Goal: Information Seeking & Learning: Learn about a topic

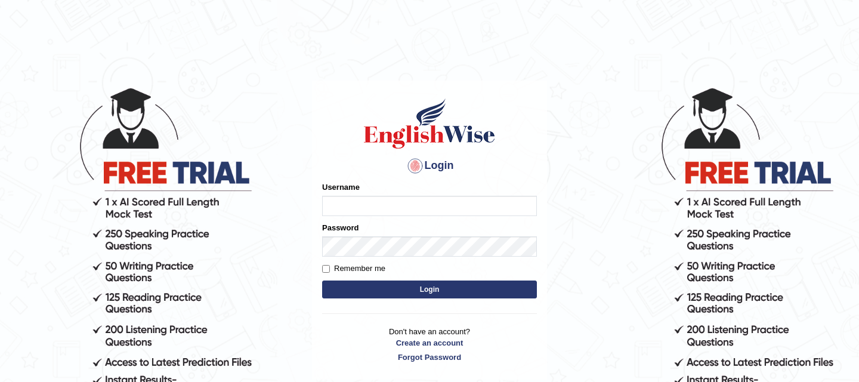
type input "pallaviverma95"
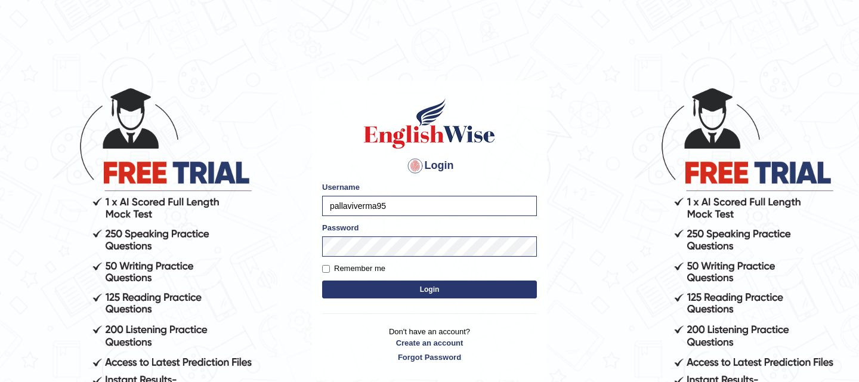
click at [371, 288] on button "Login" at bounding box center [429, 289] width 215 height 18
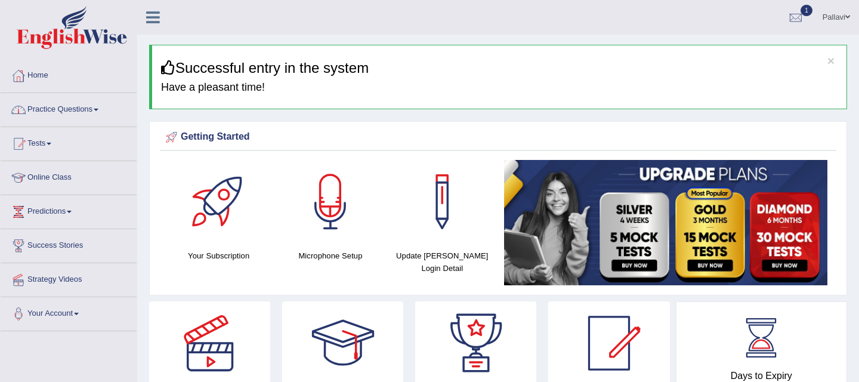
click at [64, 112] on link "Practice Questions" at bounding box center [69, 108] width 136 height 30
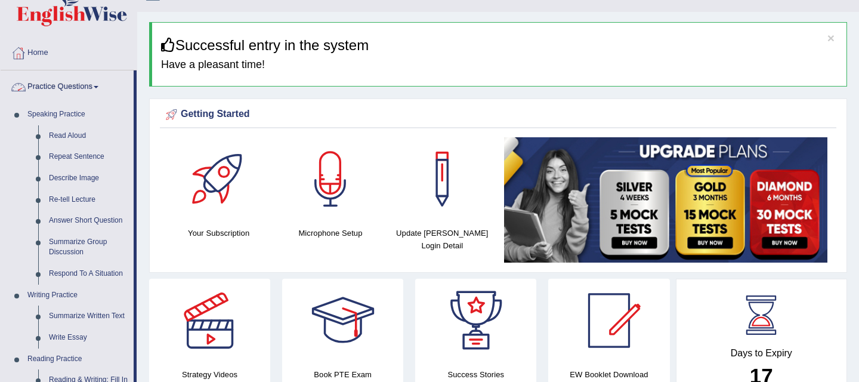
scroll to position [27, 0]
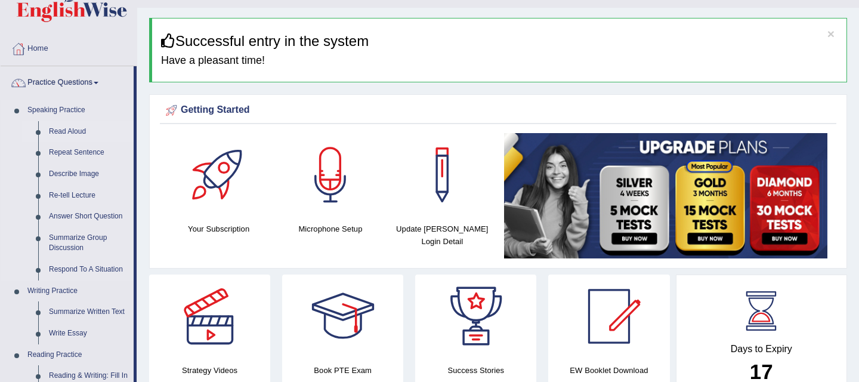
click at [70, 129] on link "Read Aloud" at bounding box center [89, 131] width 90 height 21
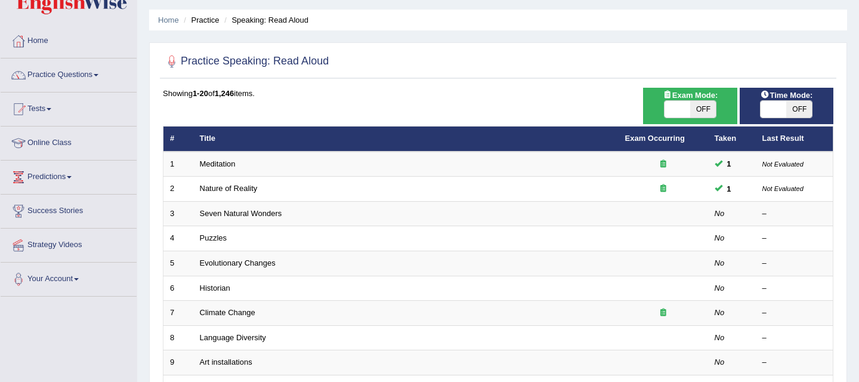
scroll to position [45, 0]
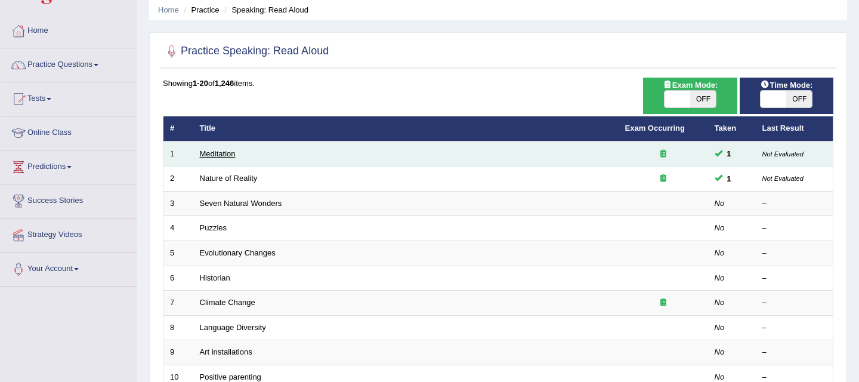
click at [223, 157] on link "Meditation" at bounding box center [218, 153] width 36 height 9
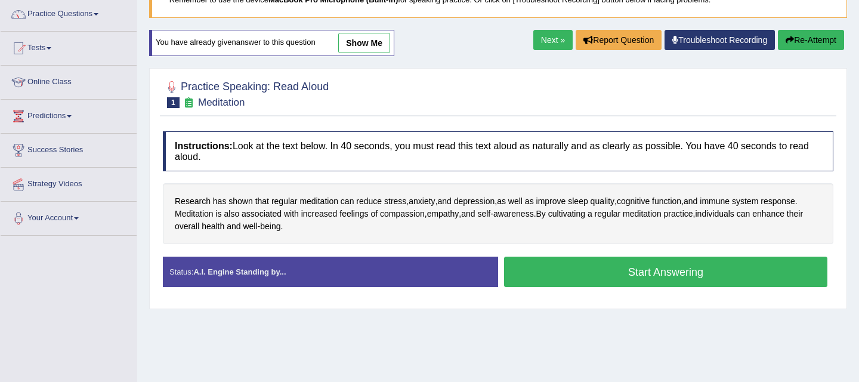
scroll to position [99, 0]
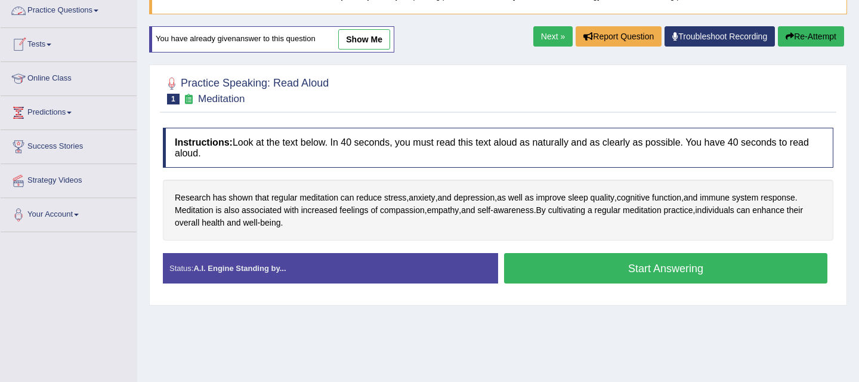
click at [63, 14] on link "Practice Questions" at bounding box center [69, 9] width 136 height 30
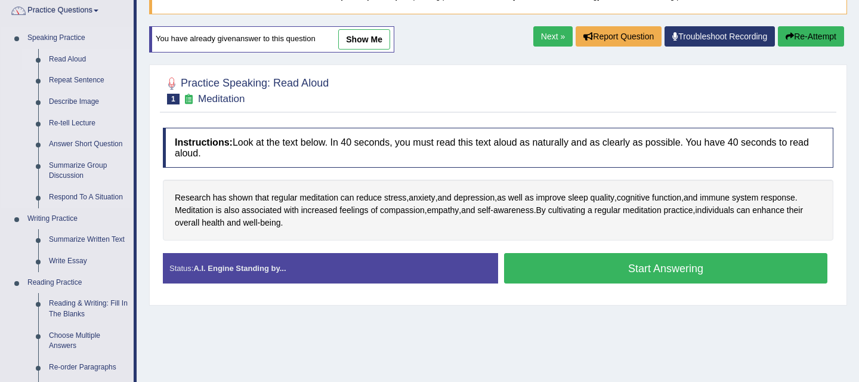
click at [61, 61] on link "Read Aloud" at bounding box center [89, 59] width 90 height 21
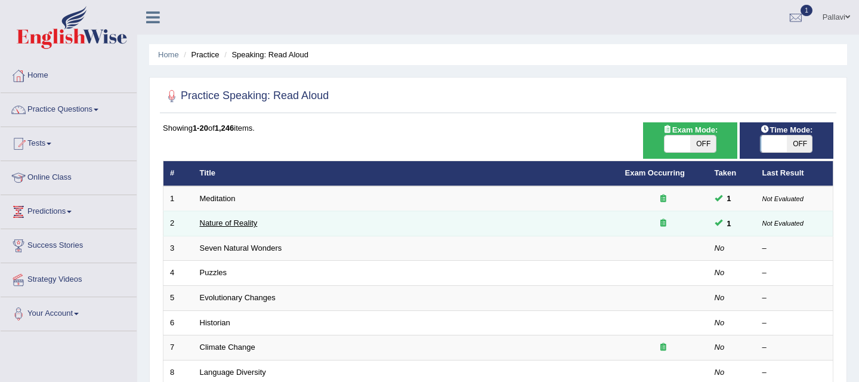
click at [231, 222] on link "Nature of Reality" at bounding box center [229, 222] width 58 height 9
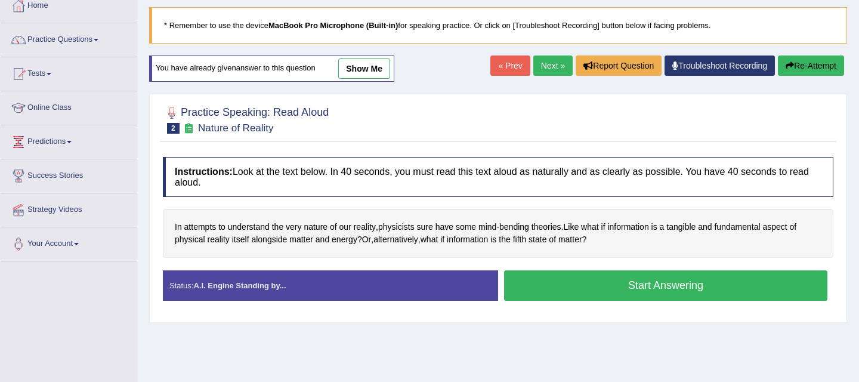
scroll to position [71, 0]
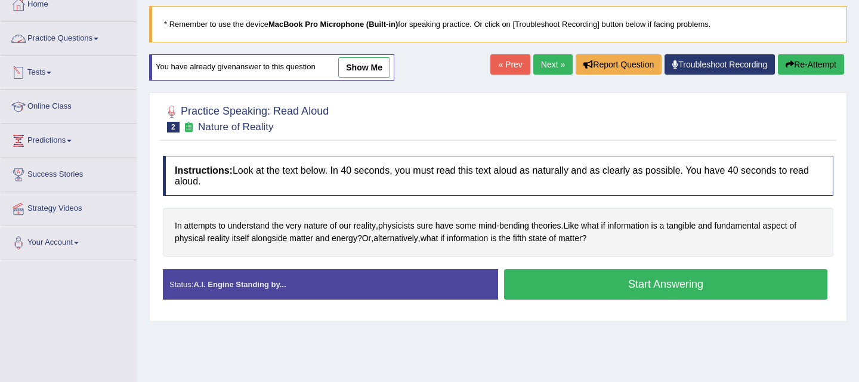
click at [62, 40] on link "Practice Questions" at bounding box center [69, 37] width 136 height 30
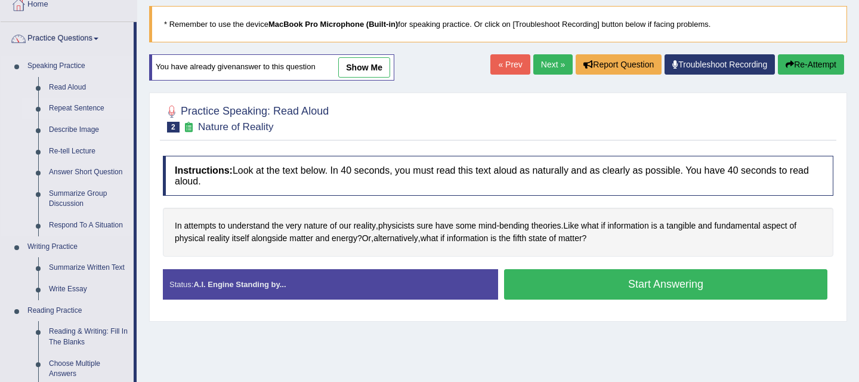
click at [60, 109] on link "Repeat Sentence" at bounding box center [89, 108] width 90 height 21
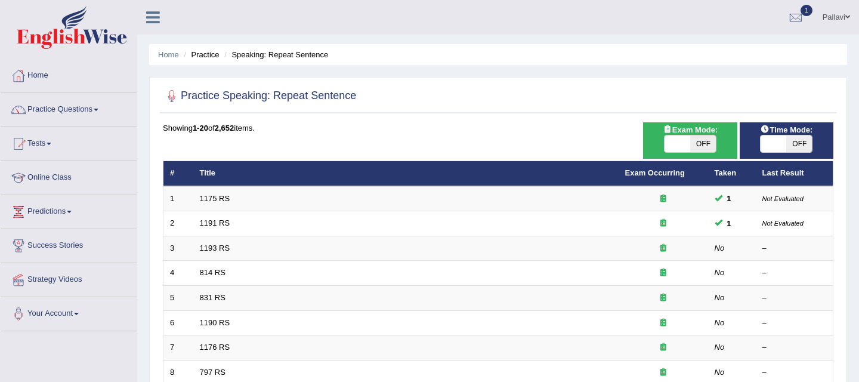
click at [60, 109] on link "Practice Questions" at bounding box center [69, 108] width 136 height 30
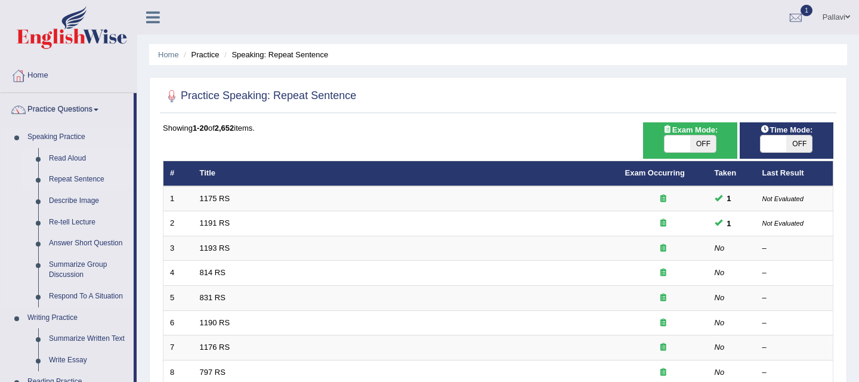
click at [60, 158] on link "Read Aloud" at bounding box center [89, 158] width 90 height 21
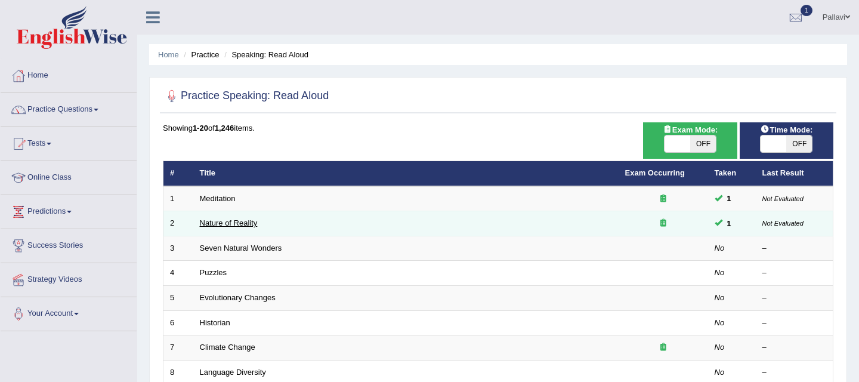
click at [243, 225] on link "Nature of Reality" at bounding box center [229, 222] width 58 height 9
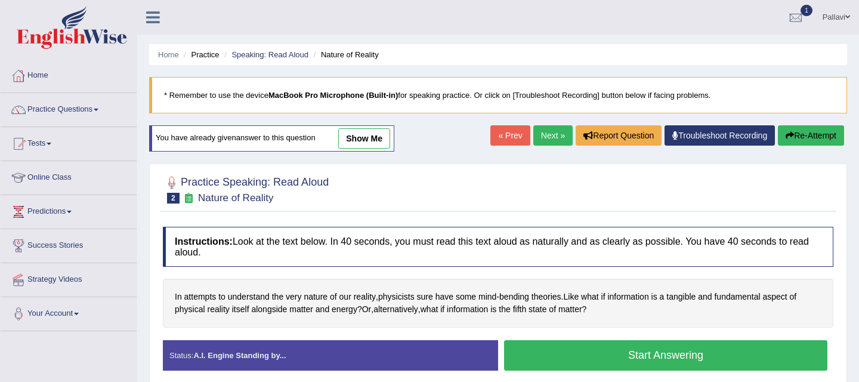
scroll to position [10, 0]
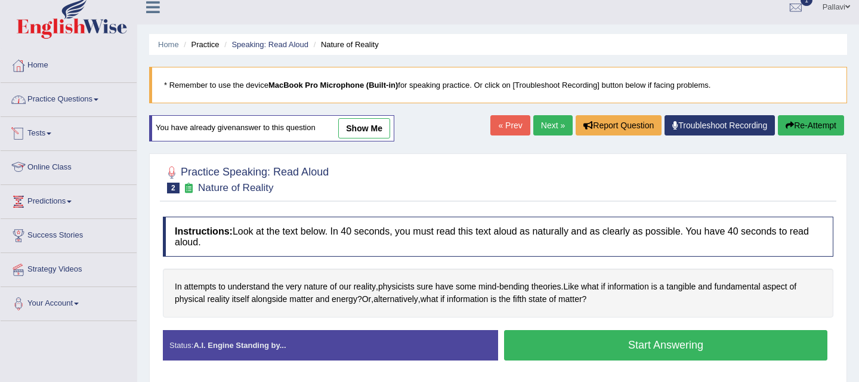
click at [61, 100] on link "Practice Questions" at bounding box center [69, 98] width 136 height 30
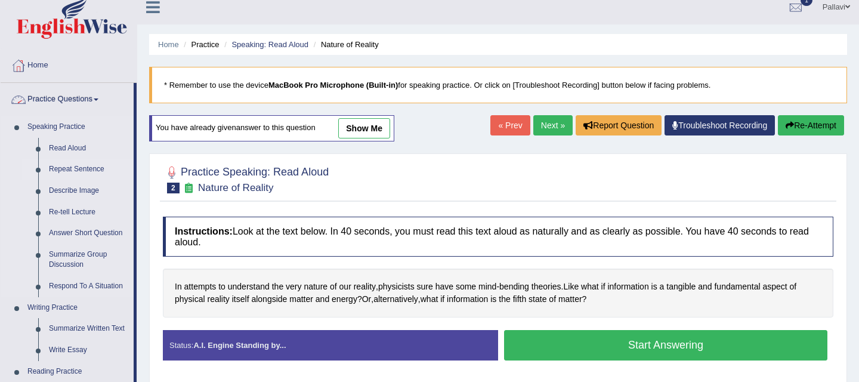
click at [58, 167] on link "Repeat Sentence" at bounding box center [89, 169] width 90 height 21
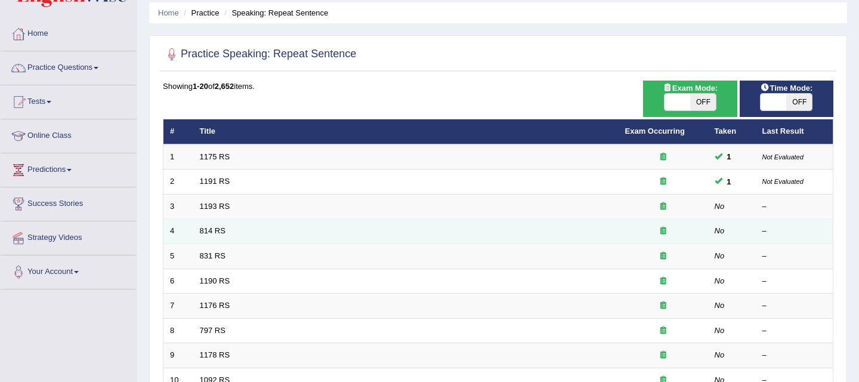
scroll to position [43, 0]
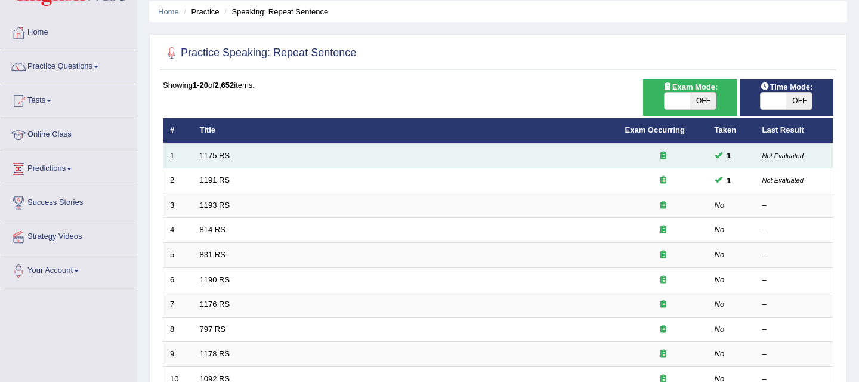
click at [206, 153] on link "1175 RS" at bounding box center [215, 155] width 30 height 9
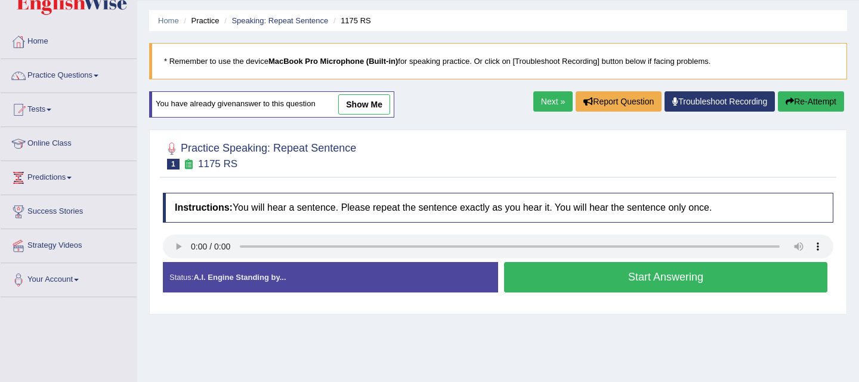
scroll to position [38, 0]
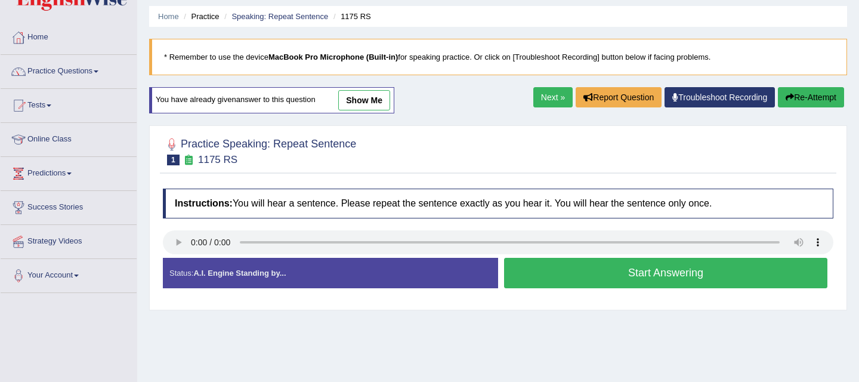
click at [643, 268] on button "Start Answering" at bounding box center [665, 273] width 323 height 30
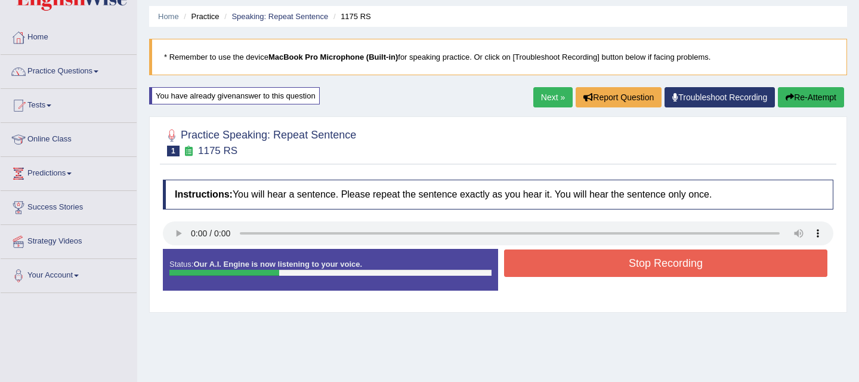
click at [615, 267] on button "Stop Recording" at bounding box center [665, 262] width 323 height 27
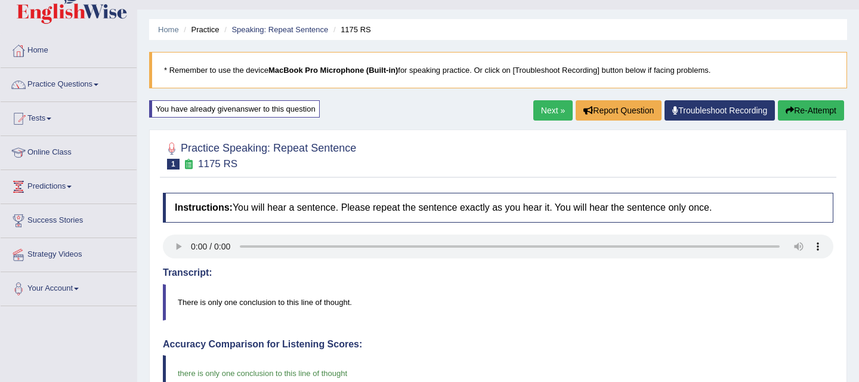
scroll to position [23, 0]
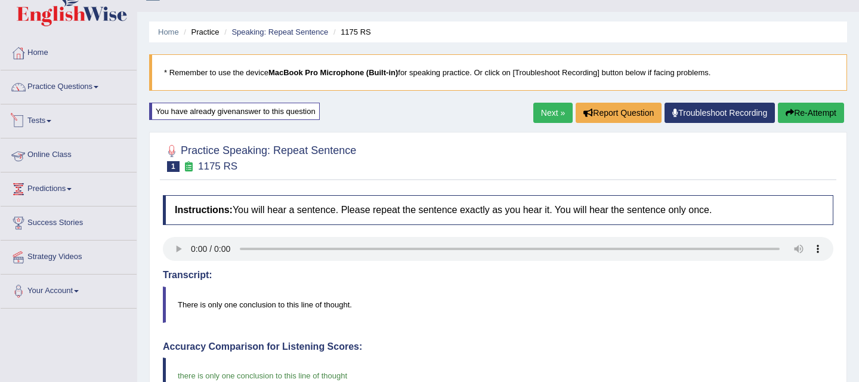
click at [49, 120] on link "Tests" at bounding box center [69, 119] width 136 height 30
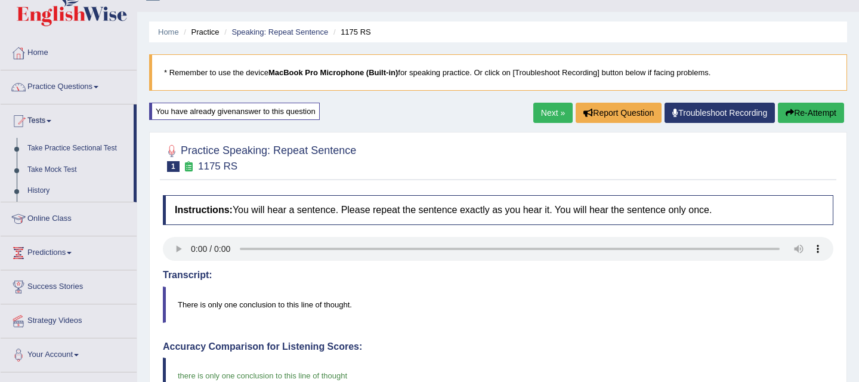
click at [63, 87] on link "Practice Questions" at bounding box center [69, 85] width 136 height 30
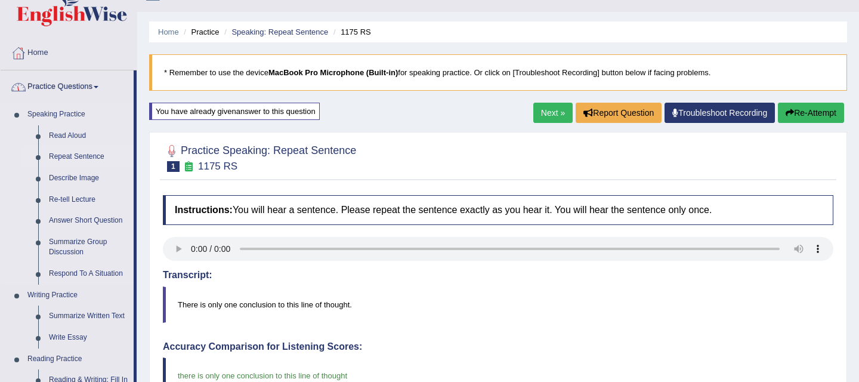
click at [64, 153] on link "Repeat Sentence" at bounding box center [89, 156] width 90 height 21
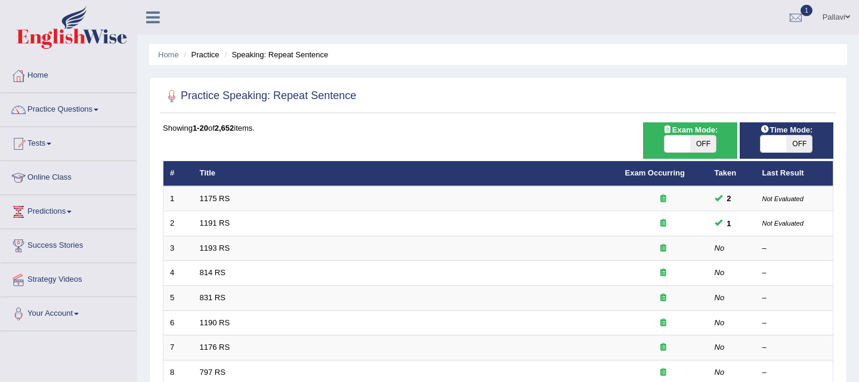
click at [773, 141] on span at bounding box center [773, 143] width 26 height 17
checkbox input "true"
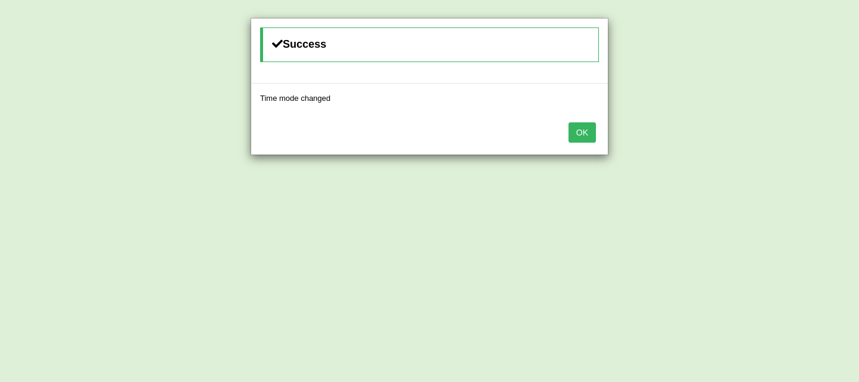
click at [571, 135] on button "OK" at bounding box center [581, 132] width 27 height 20
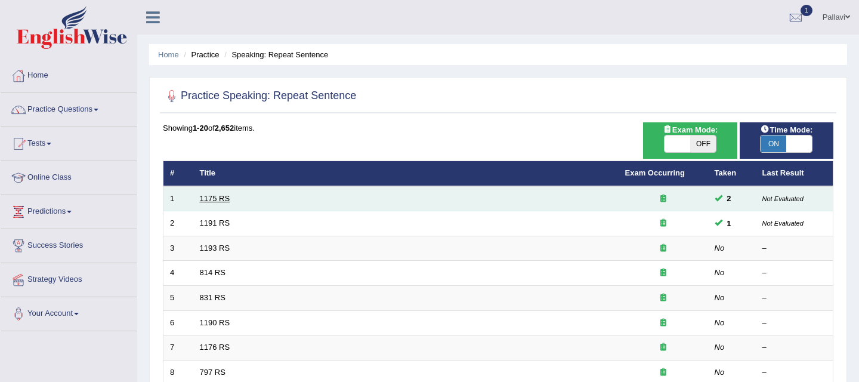
click at [213, 202] on link "1175 RS" at bounding box center [215, 198] width 30 height 9
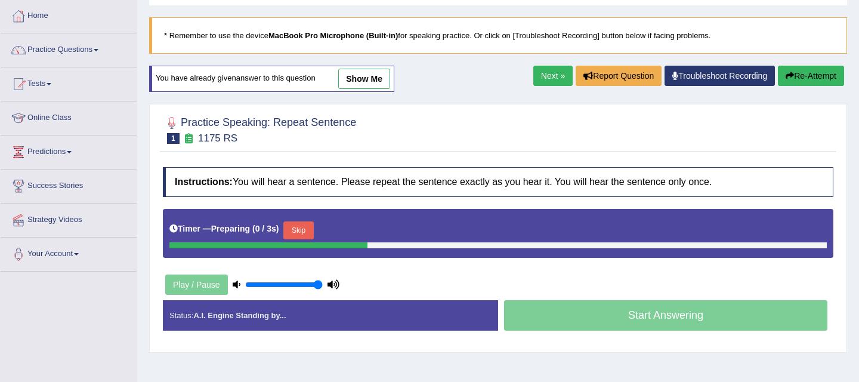
scroll to position [62, 0]
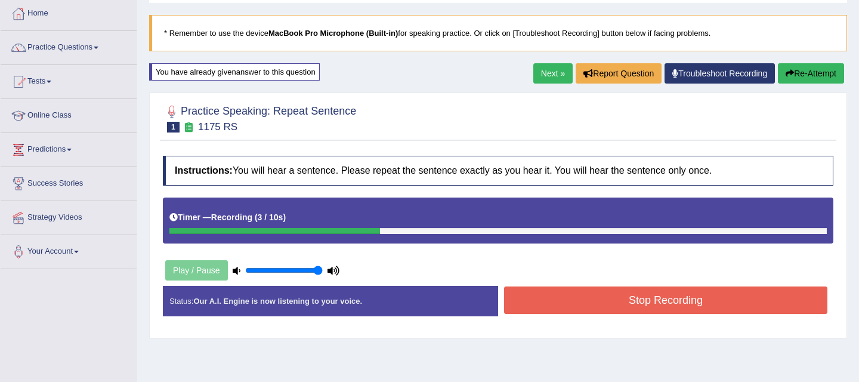
click at [658, 295] on button "Stop Recording" at bounding box center [665, 299] width 323 height 27
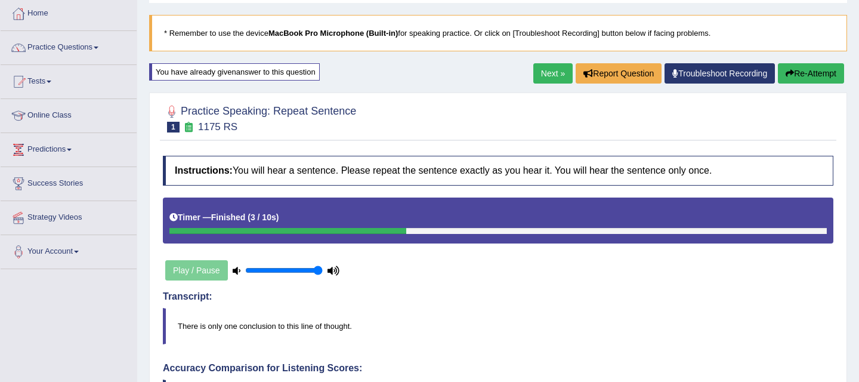
click at [538, 76] on link "Next »" at bounding box center [552, 73] width 39 height 20
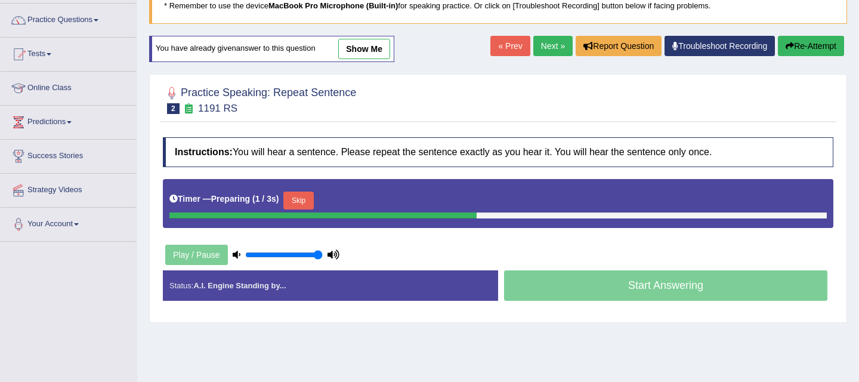
scroll to position [112, 0]
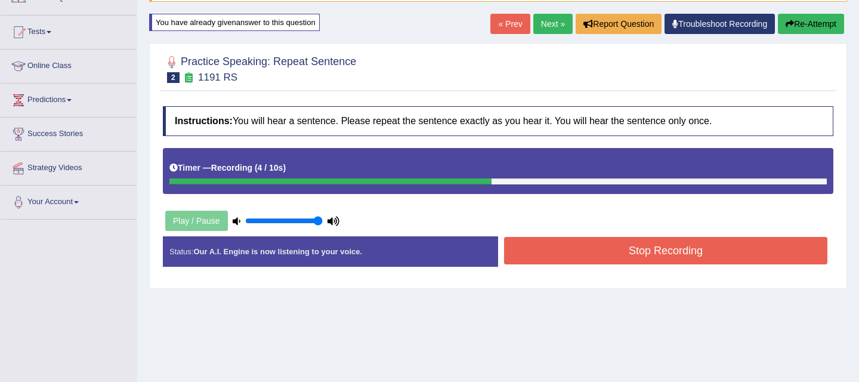
click at [662, 258] on button "Stop Recording" at bounding box center [665, 250] width 323 height 27
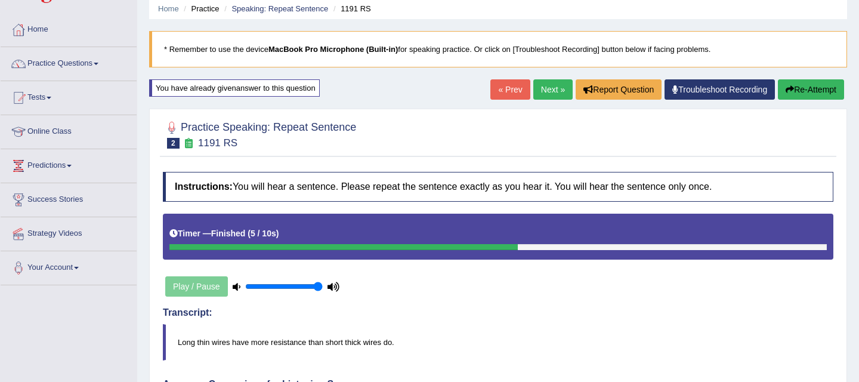
scroll to position [13, 0]
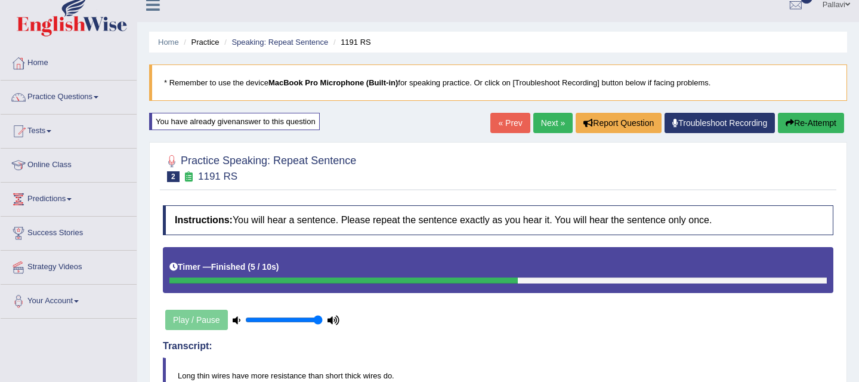
click at [536, 120] on link "Next »" at bounding box center [552, 123] width 39 height 20
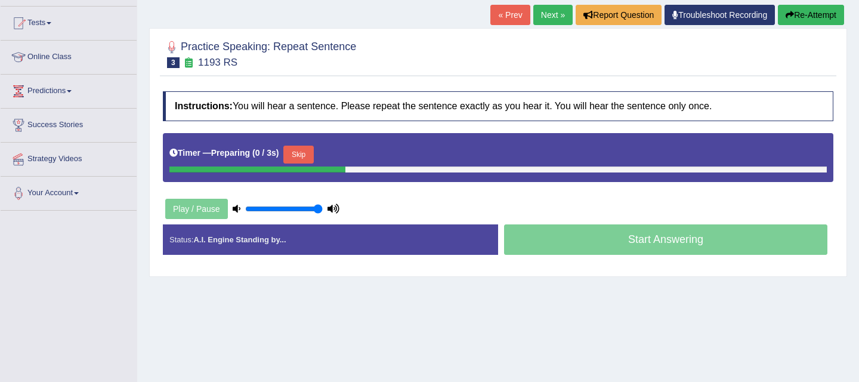
scroll to position [123, 0]
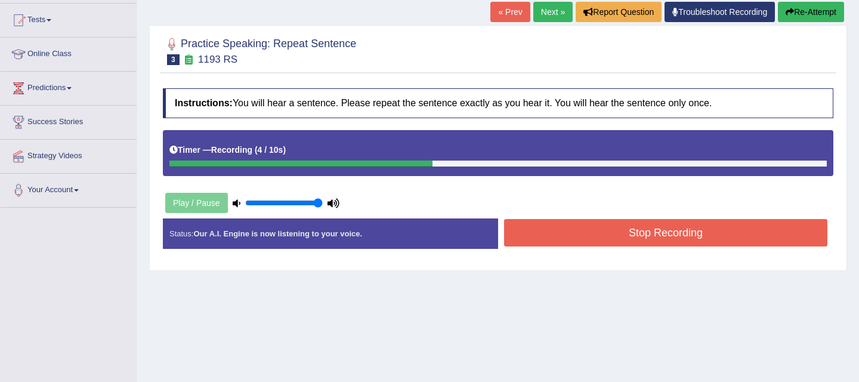
click at [637, 222] on button "Stop Recording" at bounding box center [665, 232] width 323 height 27
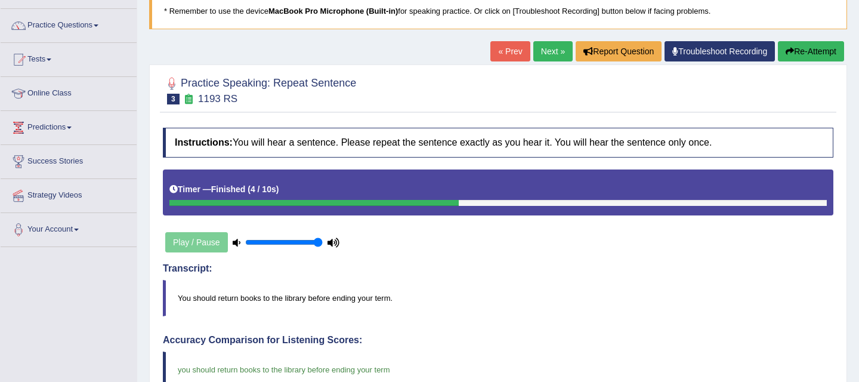
scroll to position [0, 0]
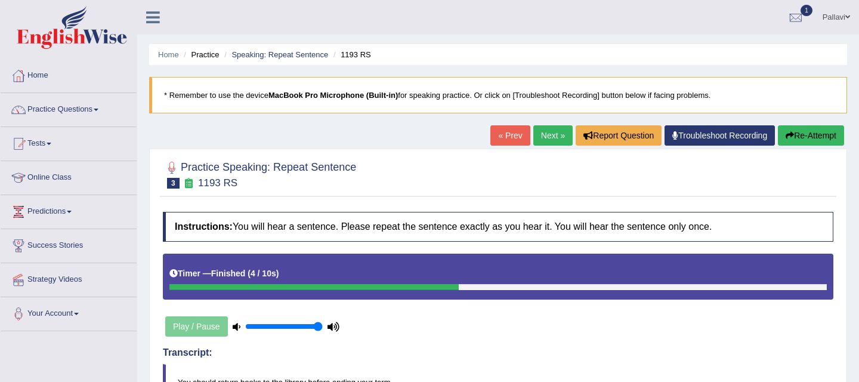
click at [499, 137] on link "« Prev" at bounding box center [509, 135] width 39 height 20
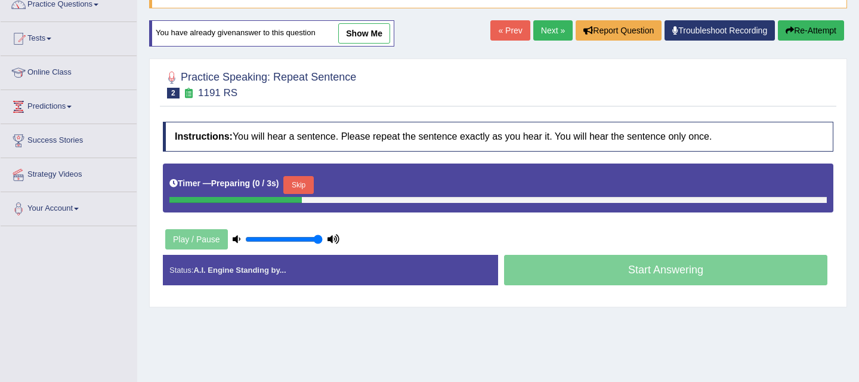
scroll to position [110, 0]
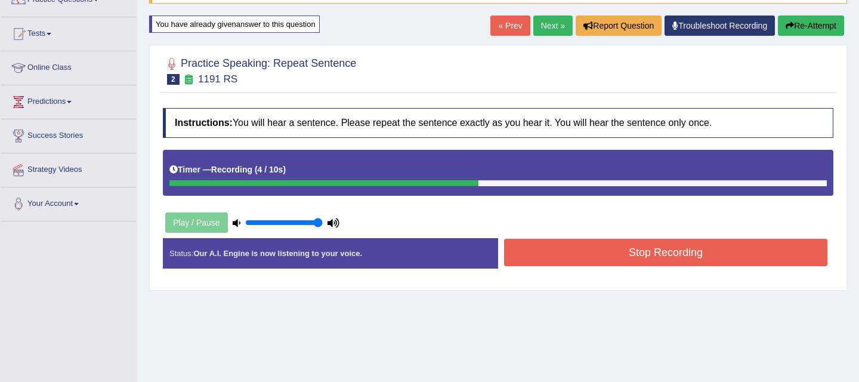
click at [628, 248] on button "Stop Recording" at bounding box center [665, 252] width 323 height 27
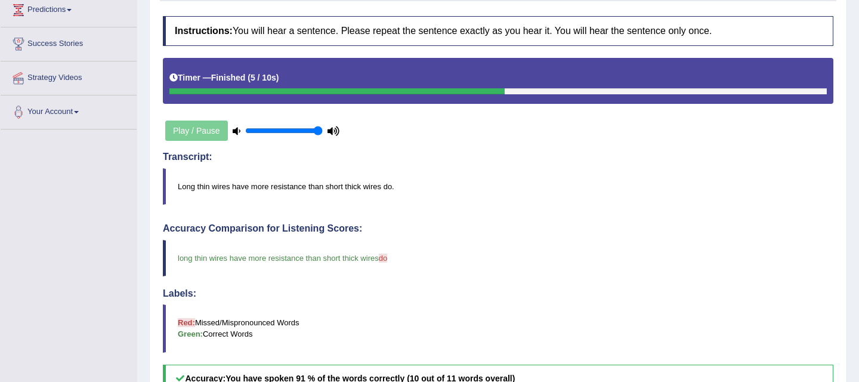
scroll to position [0, 0]
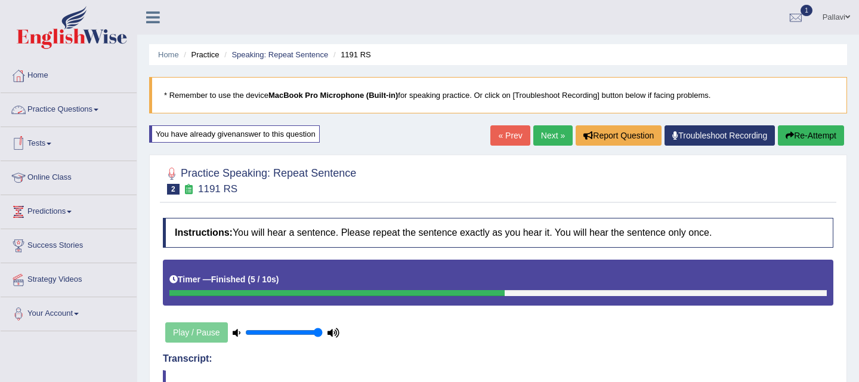
click at [69, 113] on link "Practice Questions" at bounding box center [69, 108] width 136 height 30
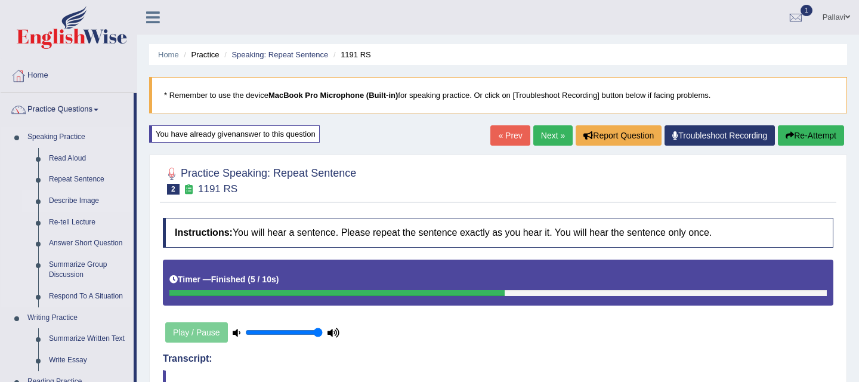
click at [65, 199] on link "Describe Image" at bounding box center [89, 200] width 90 height 21
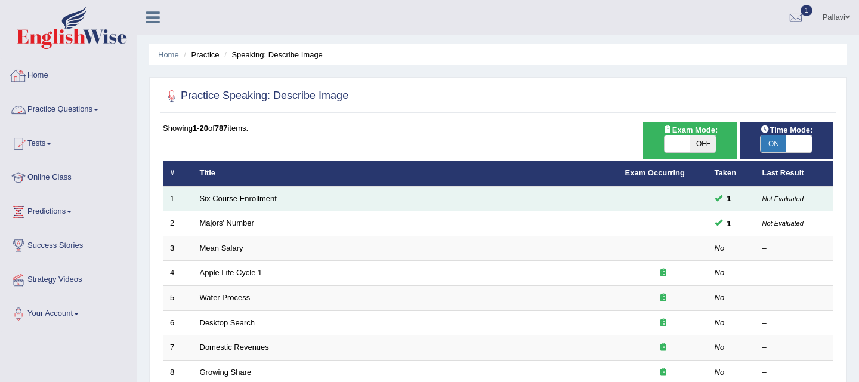
click at [243, 199] on link "Six Course Enrollment" at bounding box center [238, 198] width 77 height 9
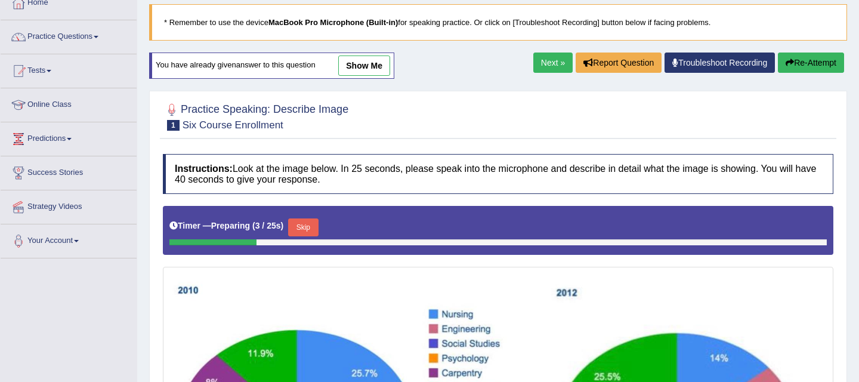
scroll to position [20, 0]
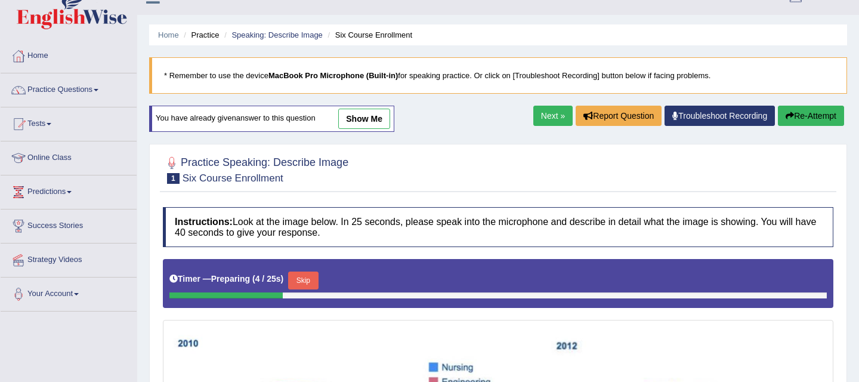
click at [535, 111] on link "Next »" at bounding box center [552, 116] width 39 height 20
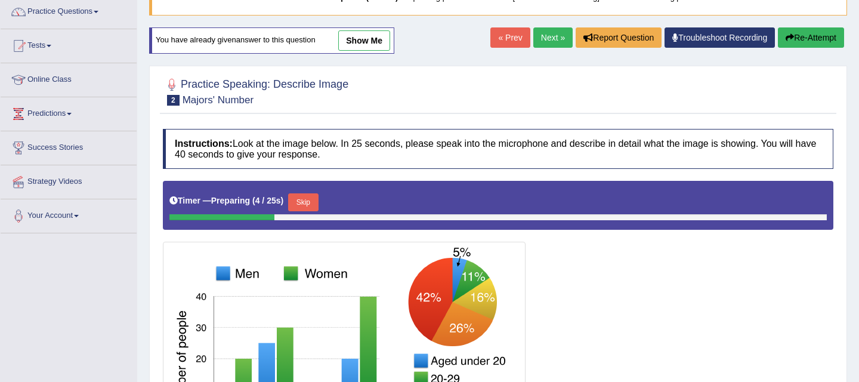
scroll to position [71, 0]
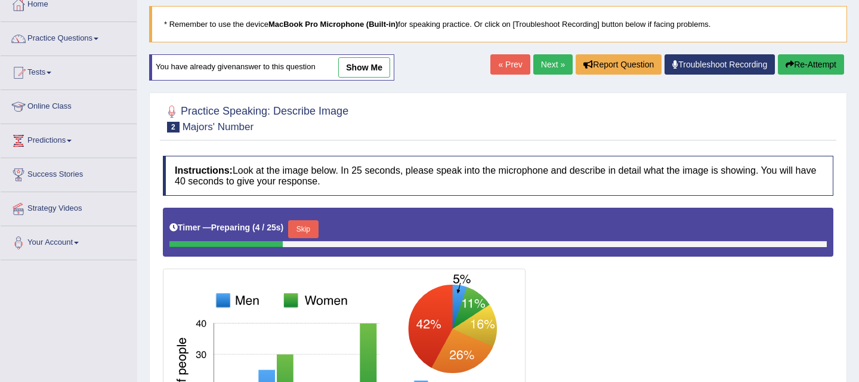
click at [547, 51] on div "Home Practice Speaking: Describe Image Majors' Number * Remember to use the dev…" at bounding box center [498, 234] width 722 height 610
click at [545, 67] on link "Next »" at bounding box center [552, 64] width 39 height 20
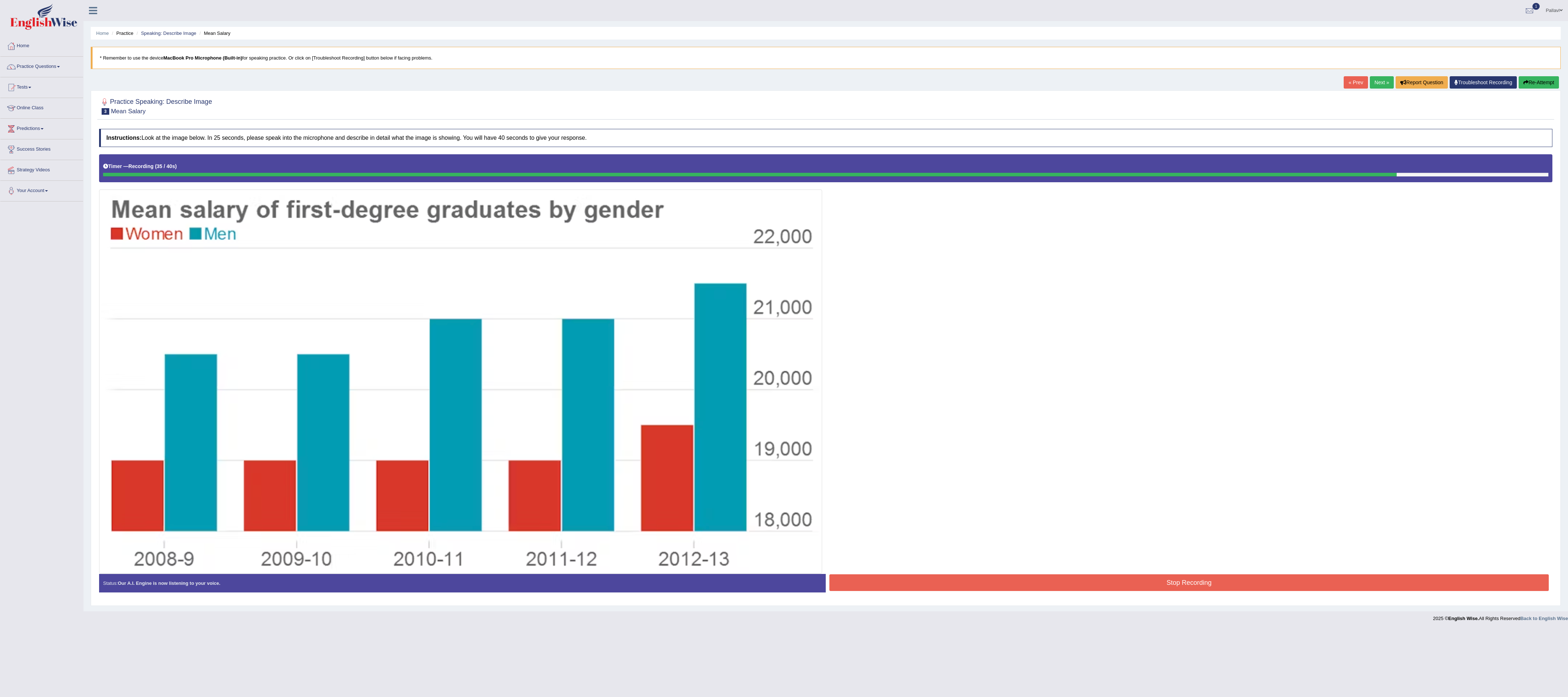
click at [522, 232] on button "Stop Recording" at bounding box center [1189, 582] width 719 height 16
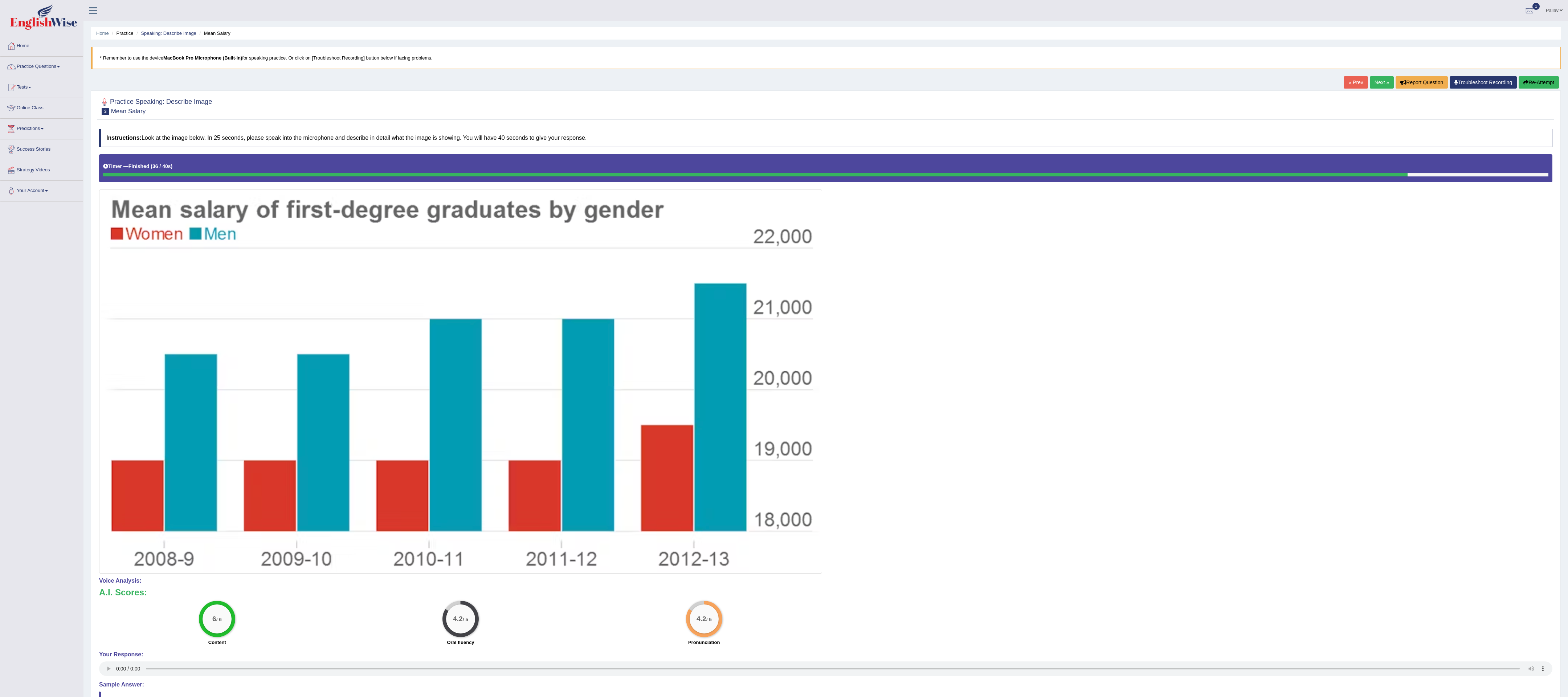
click at [522, 87] on link "Next »" at bounding box center [1381, 82] width 24 height 12
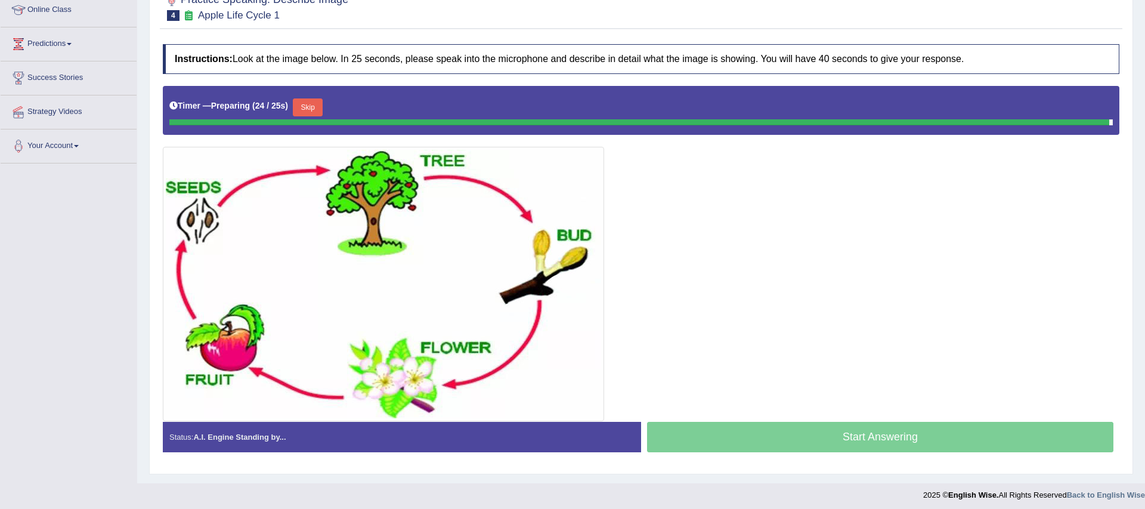
scroll to position [166, 0]
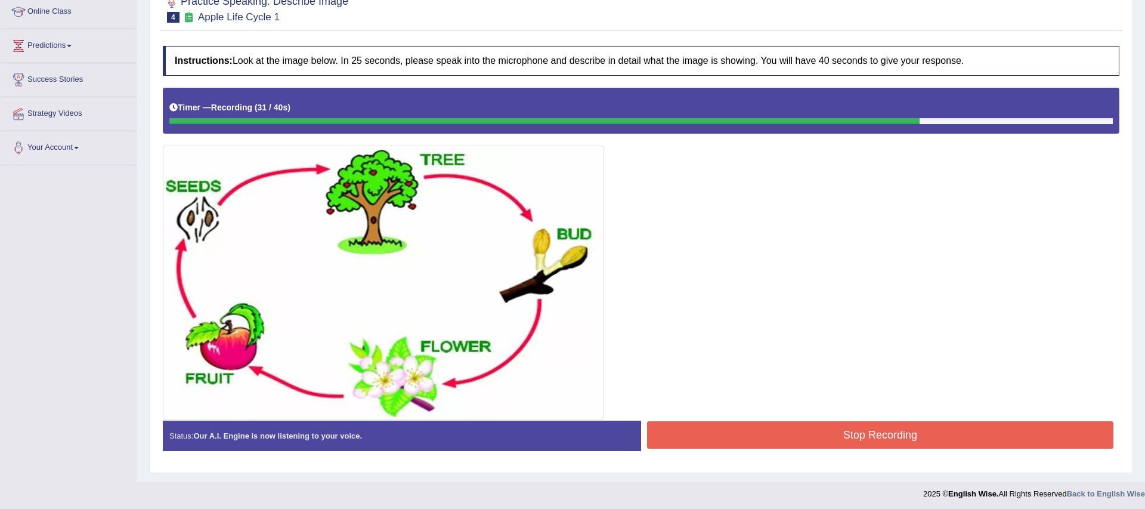
click at [927, 436] on button "Stop Recording" at bounding box center [880, 434] width 466 height 27
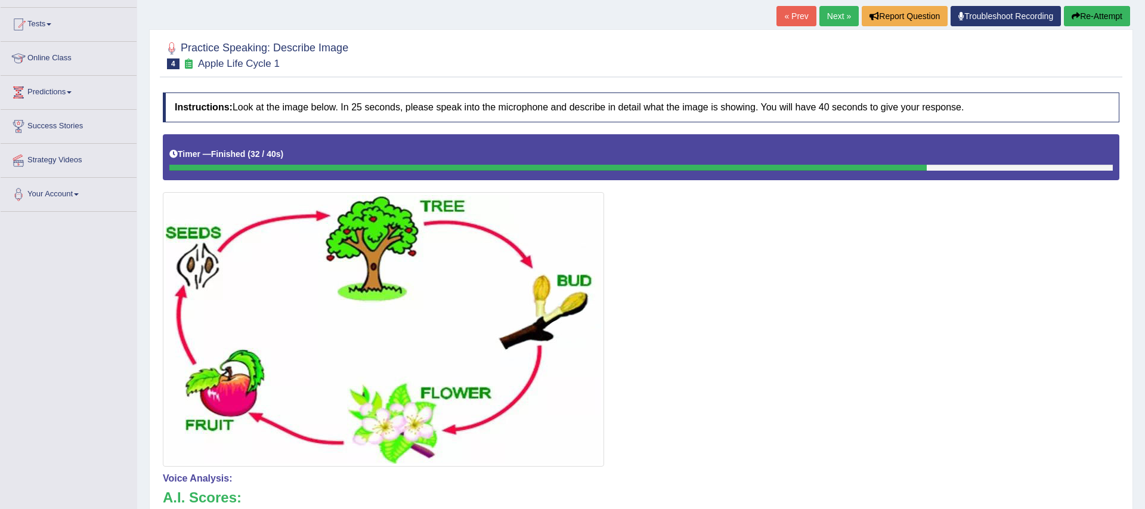
scroll to position [0, 0]
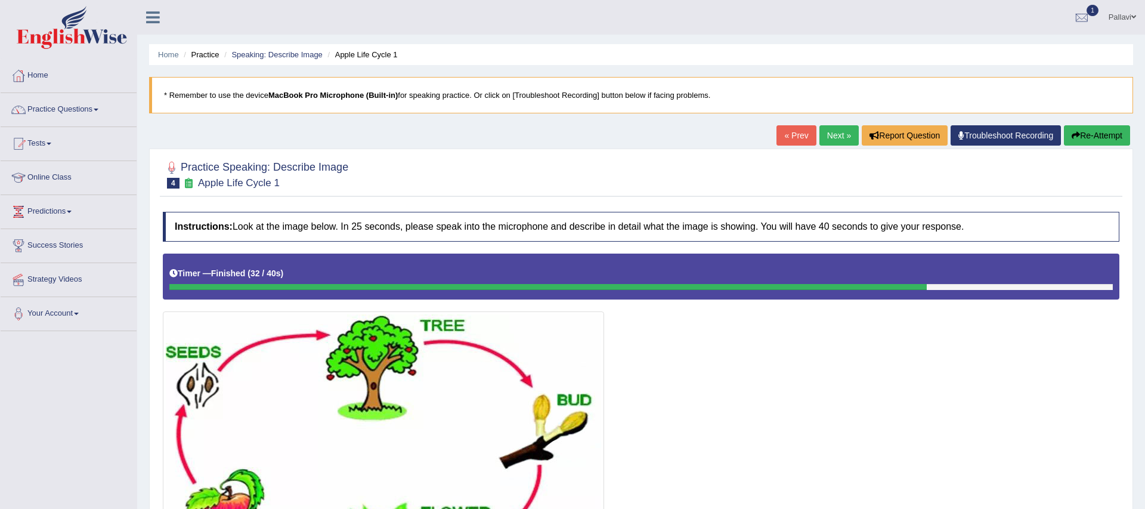
click at [776, 139] on link "« Prev" at bounding box center [795, 135] width 39 height 20
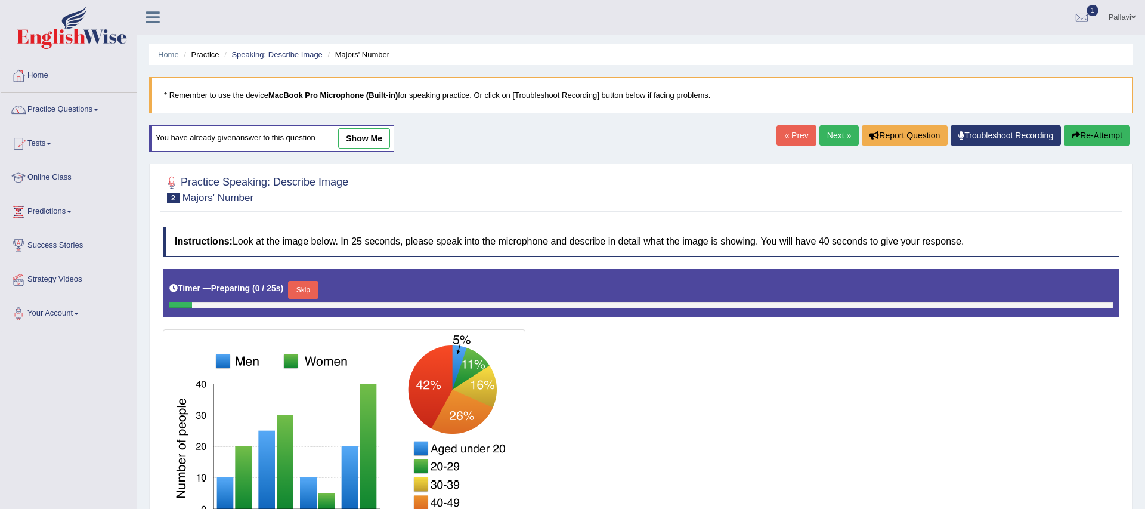
click at [784, 133] on link "« Prev" at bounding box center [795, 135] width 39 height 20
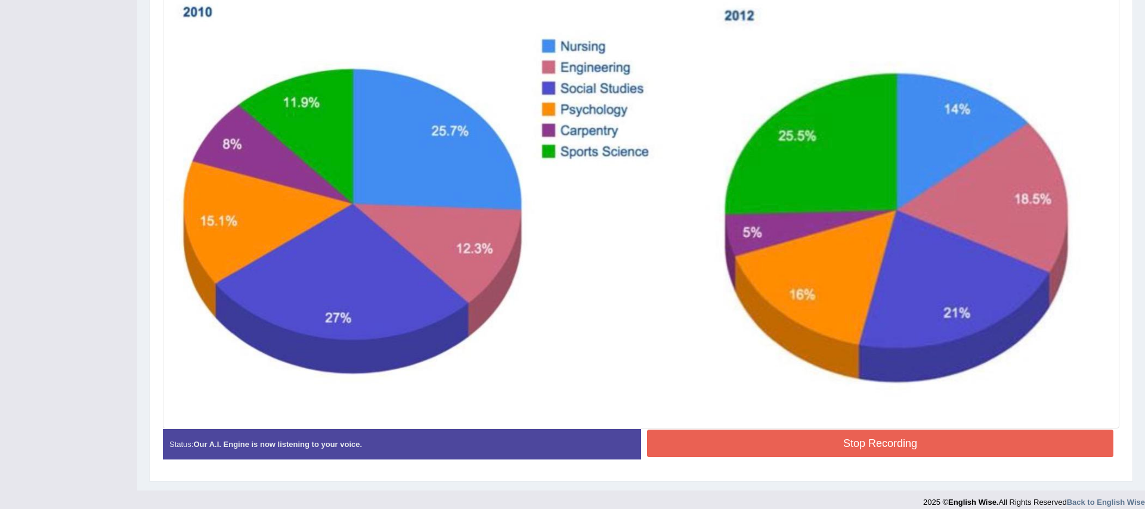
scroll to position [346, 0]
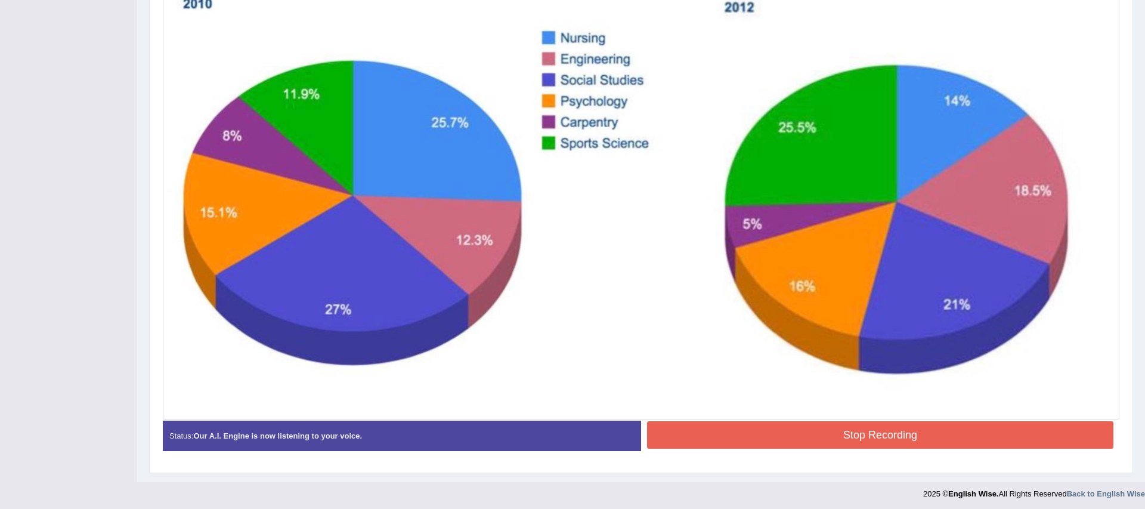
click at [798, 434] on button "Stop Recording" at bounding box center [880, 434] width 466 height 27
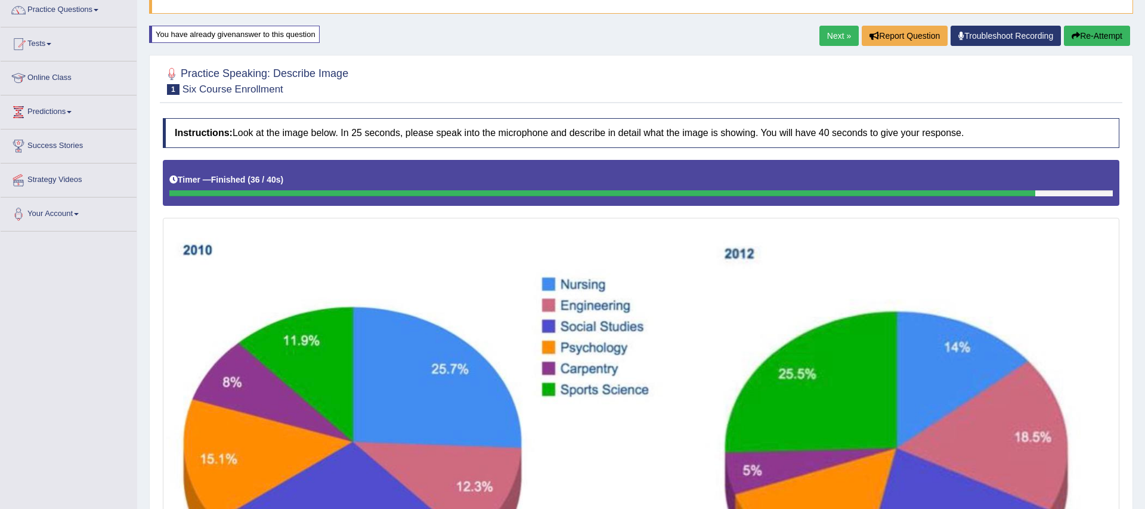
scroll to position [5, 0]
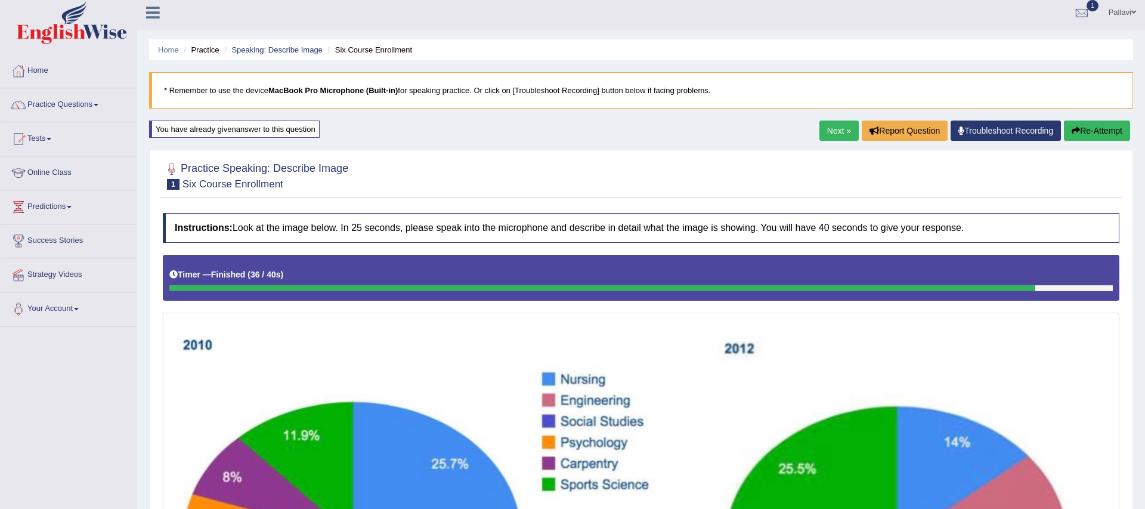
click at [827, 134] on link "Next »" at bounding box center [838, 130] width 39 height 20
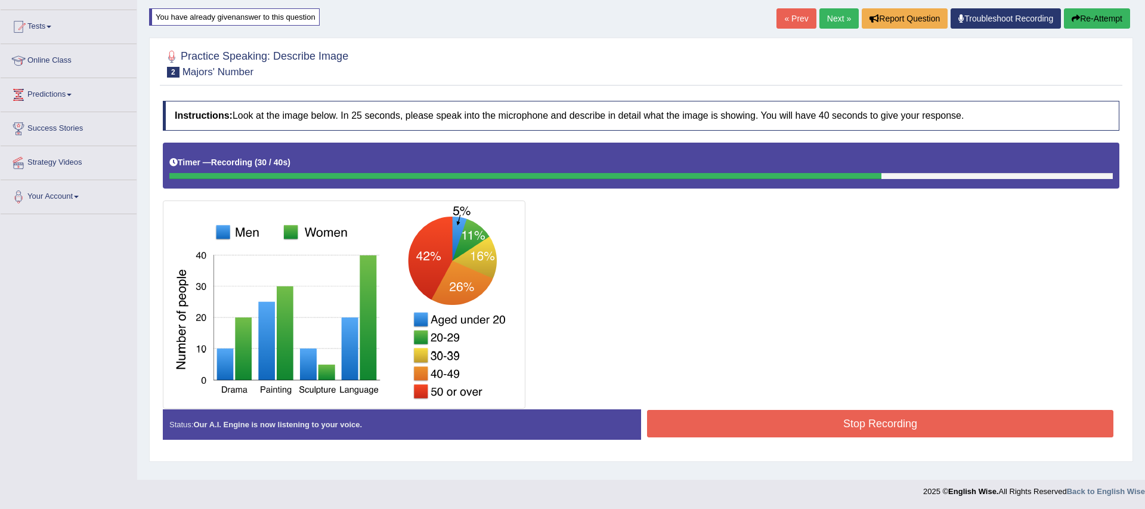
click at [857, 426] on button "Stop Recording" at bounding box center [880, 423] width 466 height 27
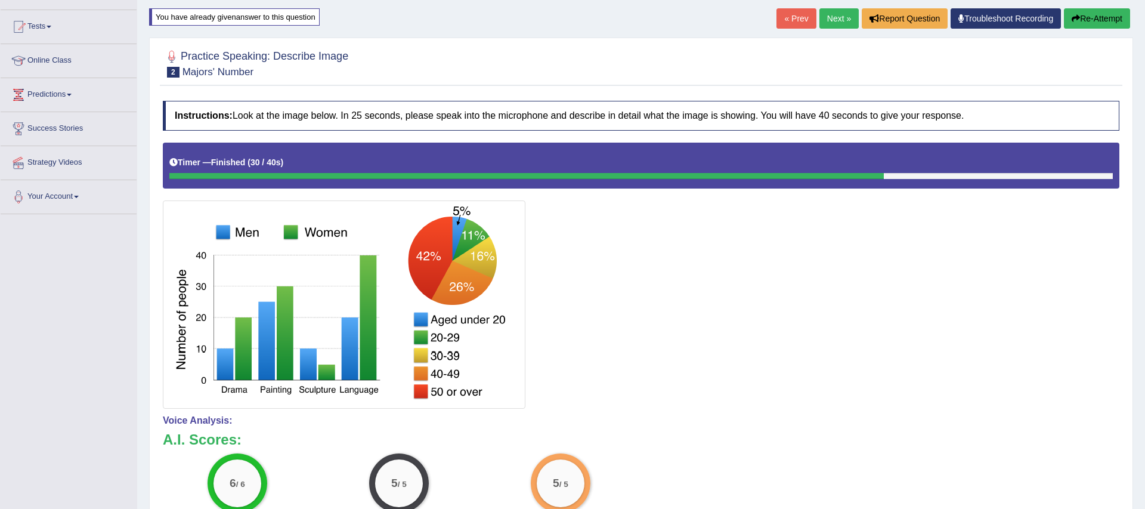
click at [838, 16] on link "Next »" at bounding box center [838, 18] width 39 height 20
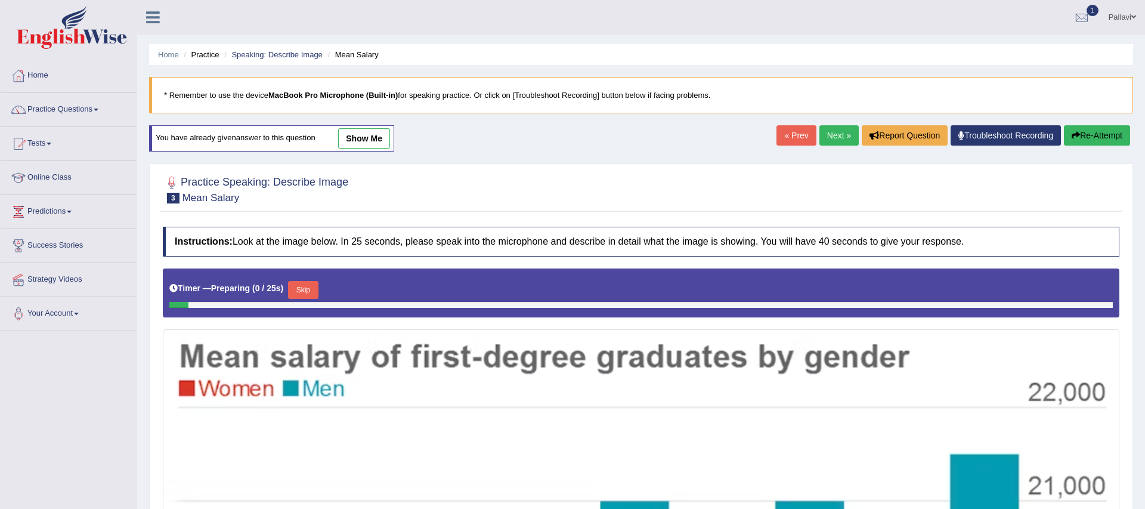
click at [827, 128] on link "Next »" at bounding box center [838, 135] width 39 height 20
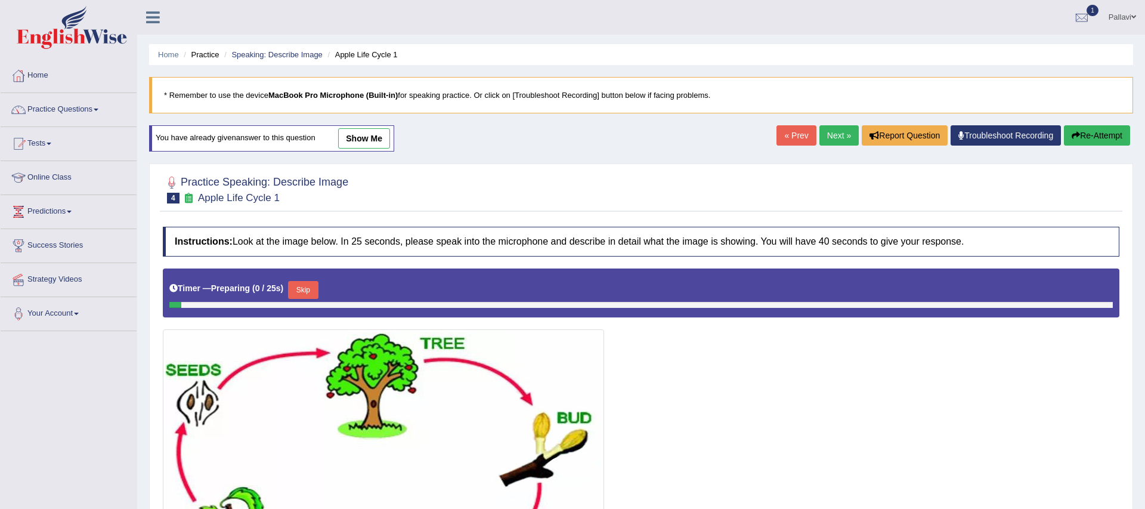
click at [841, 134] on link "Next »" at bounding box center [838, 135] width 39 height 20
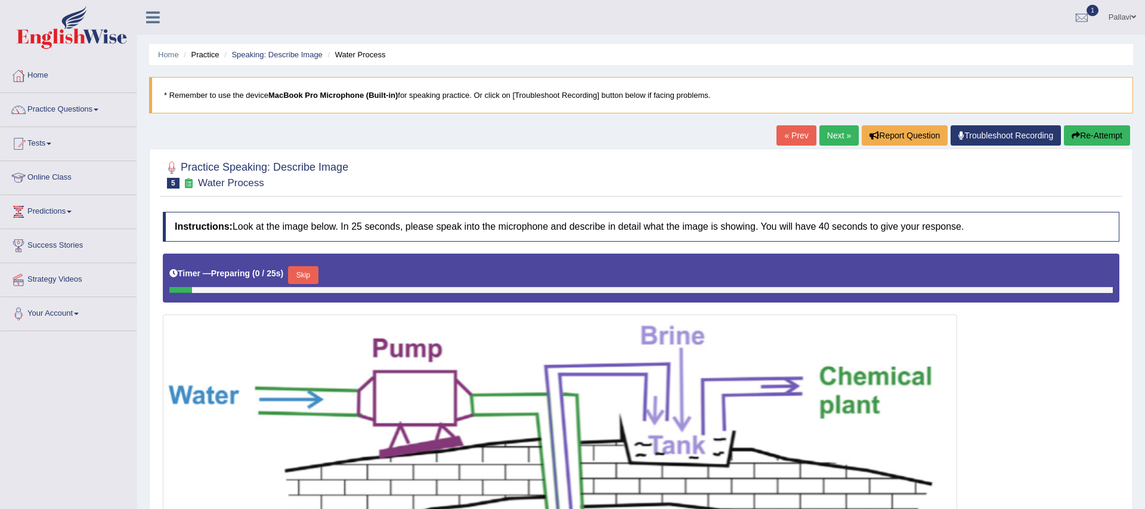
click at [841, 134] on link "Next »" at bounding box center [838, 135] width 39 height 20
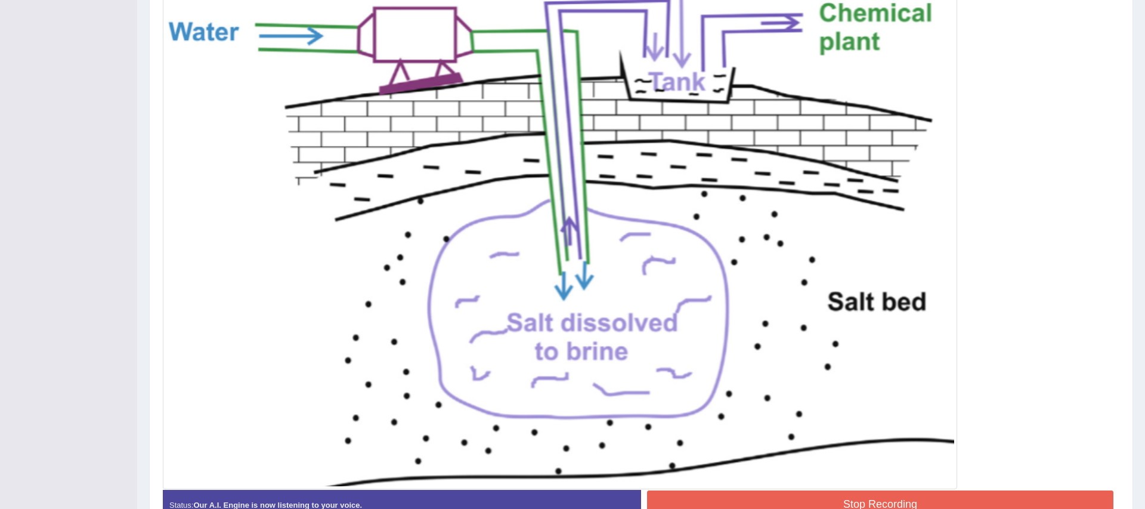
scroll to position [379, 0]
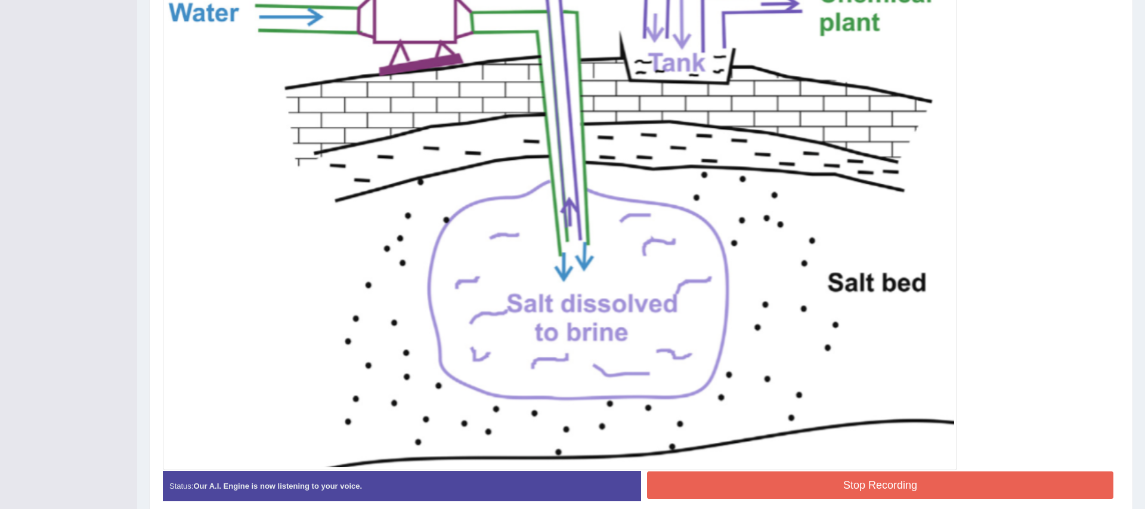
click at [896, 485] on button "Stop Recording" at bounding box center [880, 484] width 466 height 27
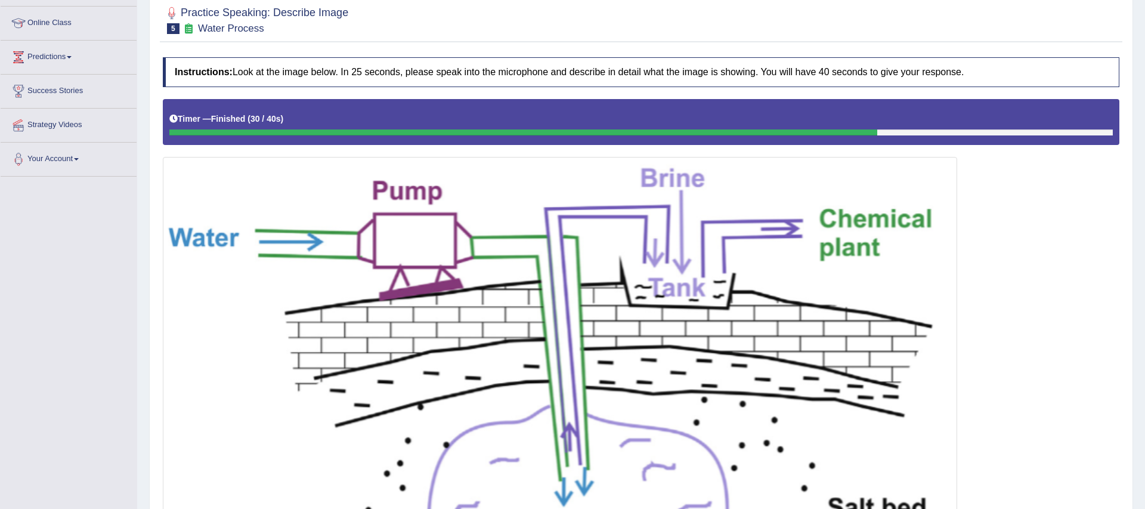
scroll to position [75, 0]
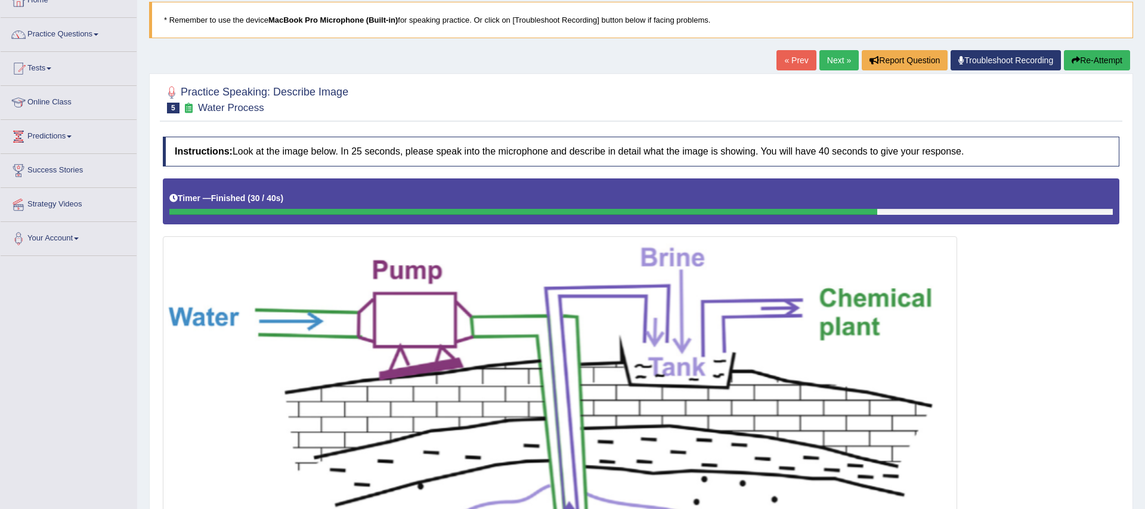
click at [850, 55] on link "Next »" at bounding box center [838, 60] width 39 height 20
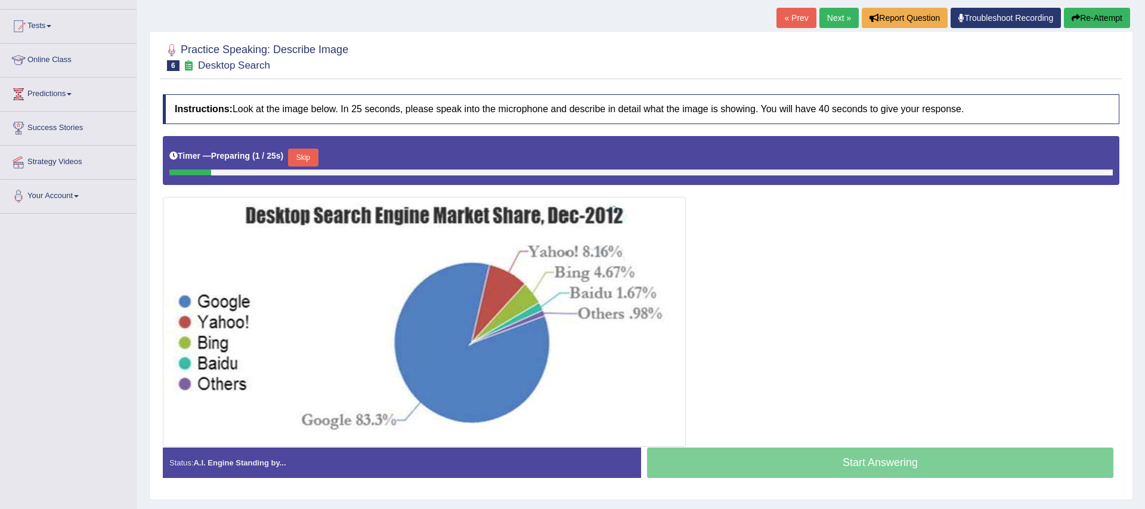
scroll to position [81, 0]
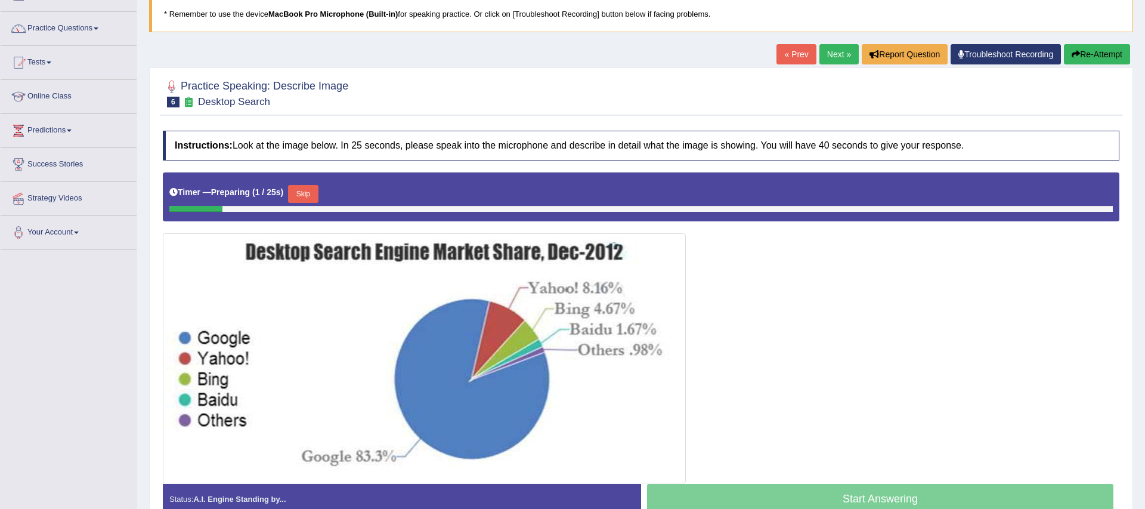
click at [829, 63] on link "Next »" at bounding box center [838, 54] width 39 height 20
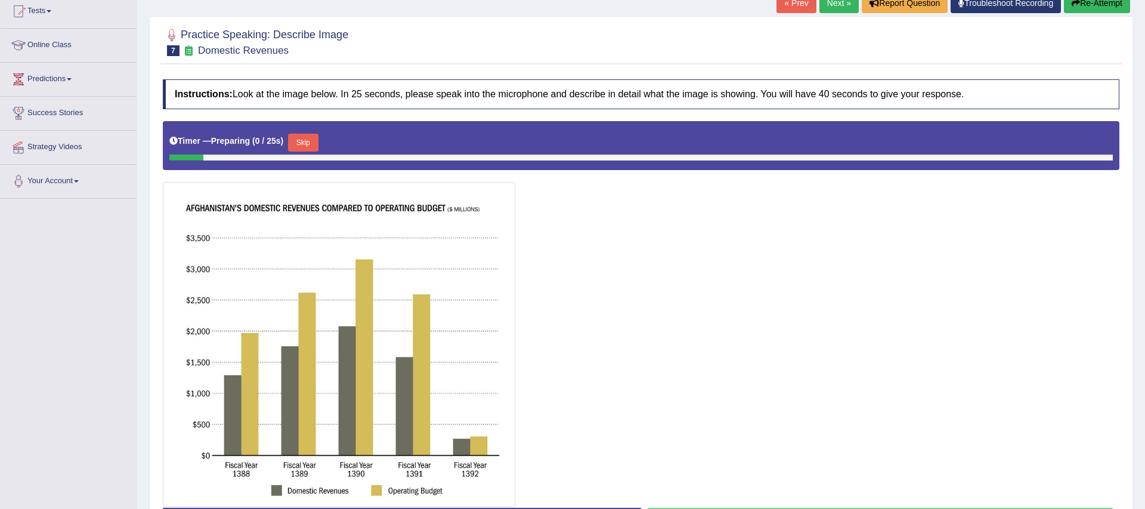
scroll to position [106, 0]
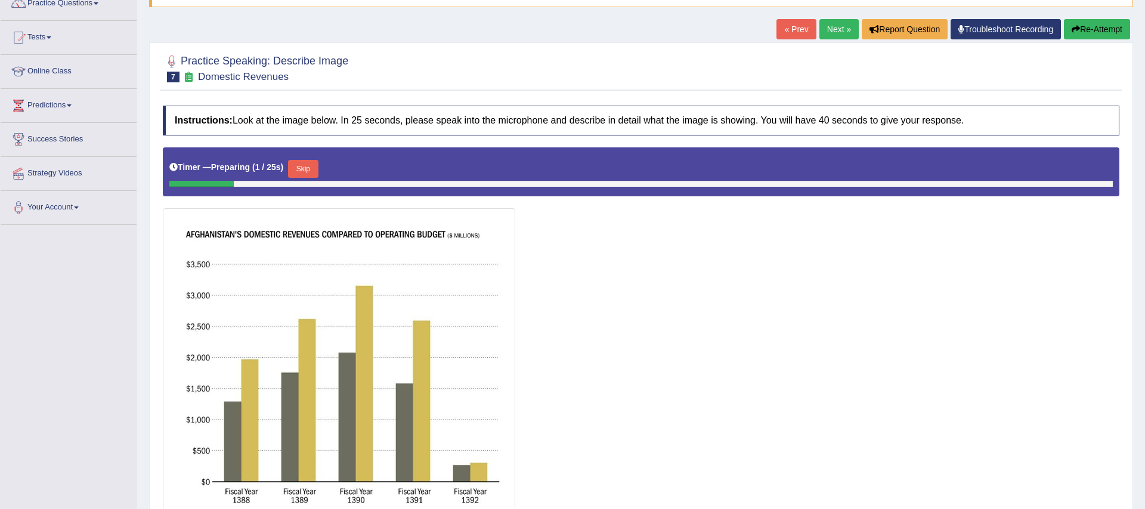
click at [831, 29] on link "Next »" at bounding box center [838, 29] width 39 height 20
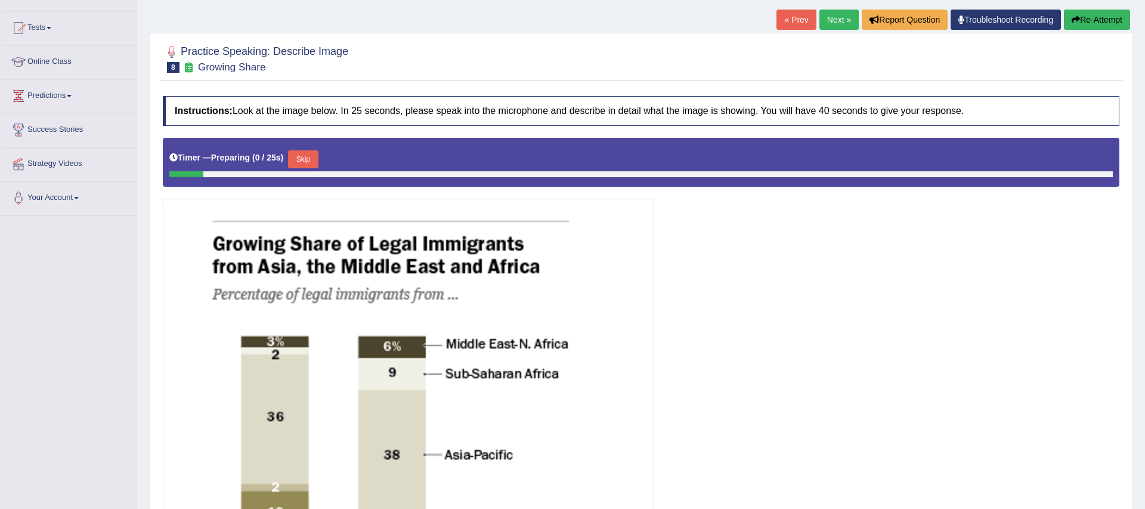
scroll to position [51, 0]
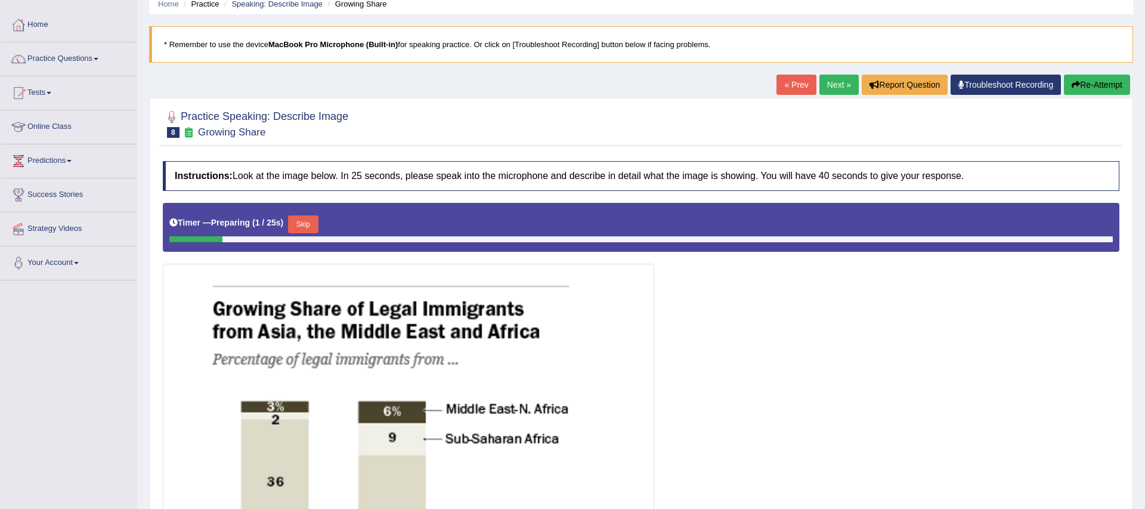
click at [828, 76] on link "Next »" at bounding box center [838, 85] width 39 height 20
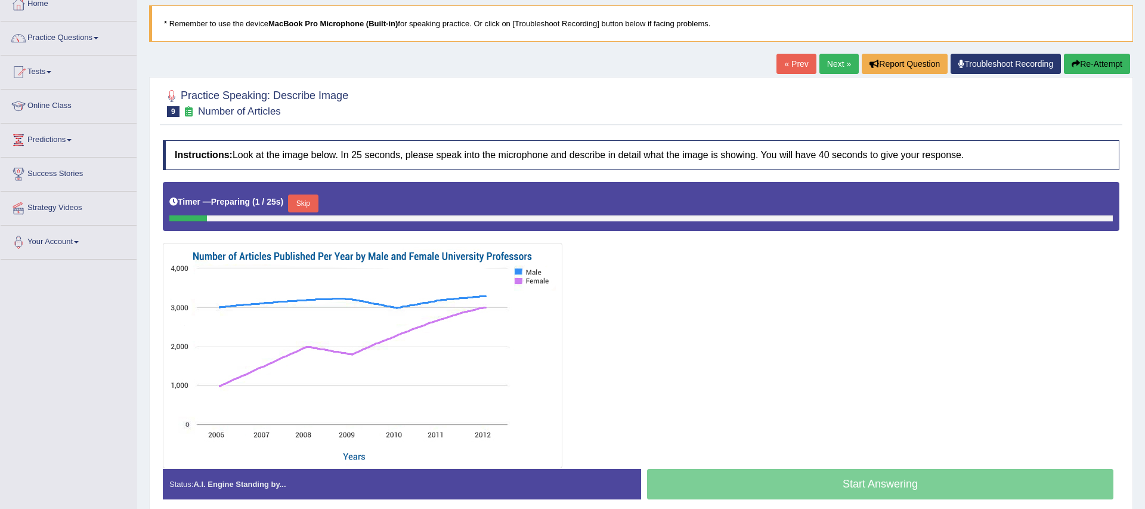
scroll to position [66, 0]
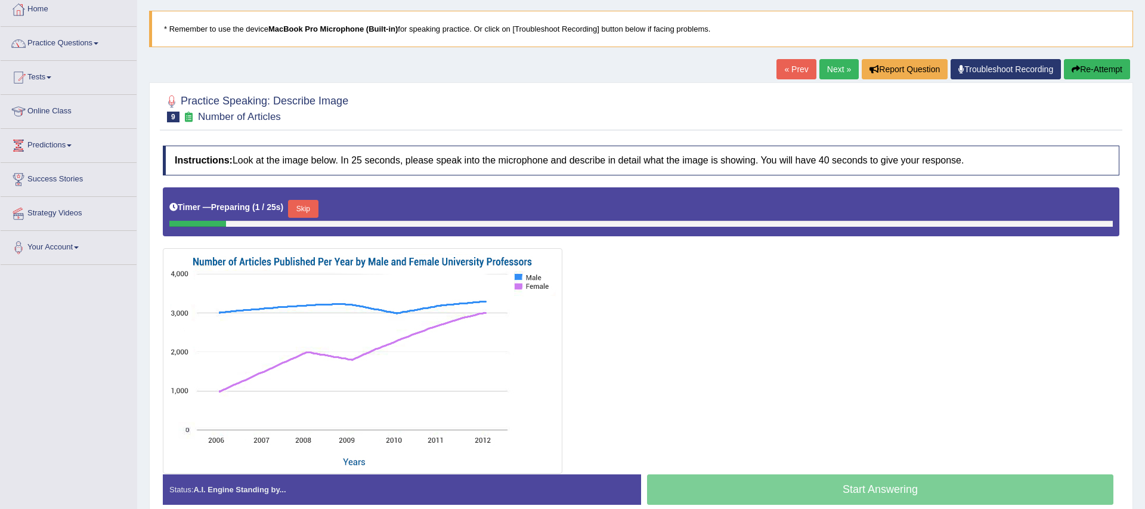
click at [822, 75] on link "Next »" at bounding box center [838, 69] width 39 height 20
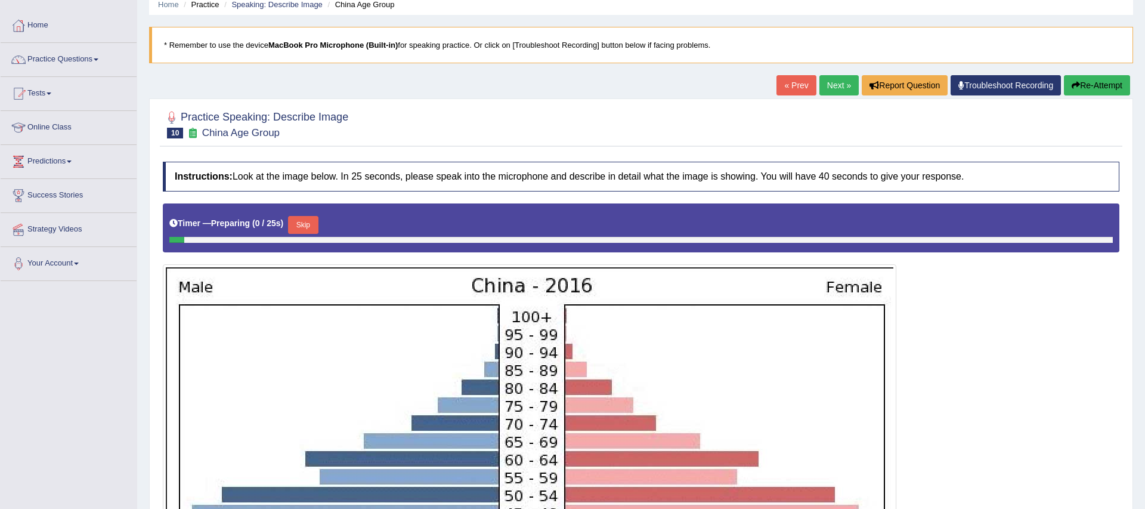
scroll to position [106, 0]
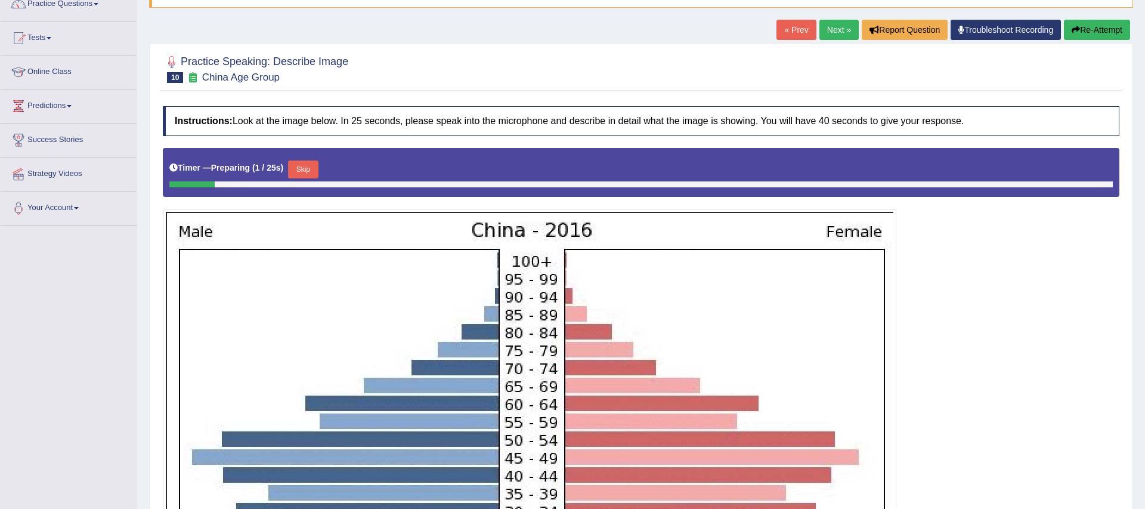
click at [837, 25] on link "Next »" at bounding box center [838, 30] width 39 height 20
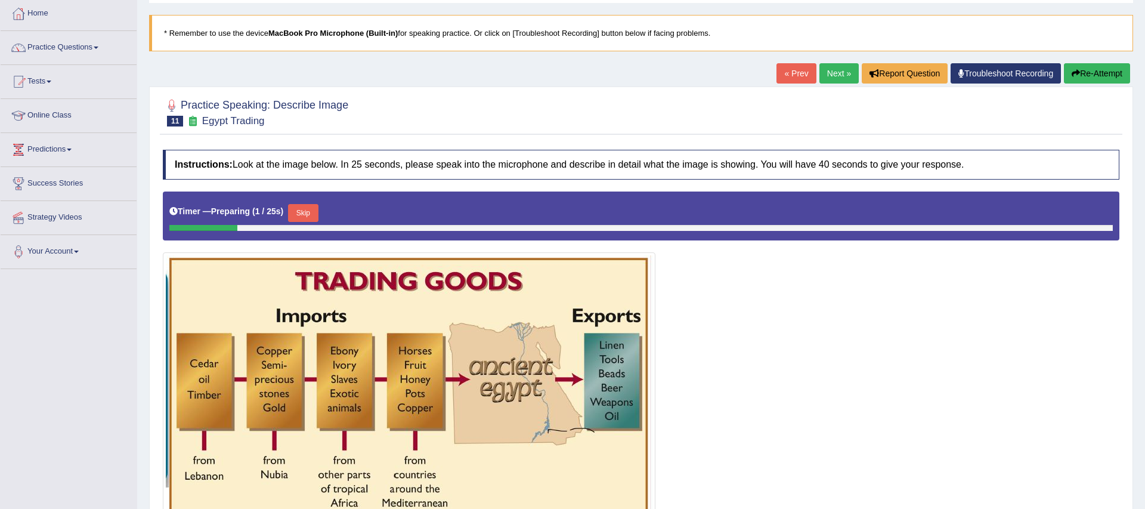
scroll to position [54, 0]
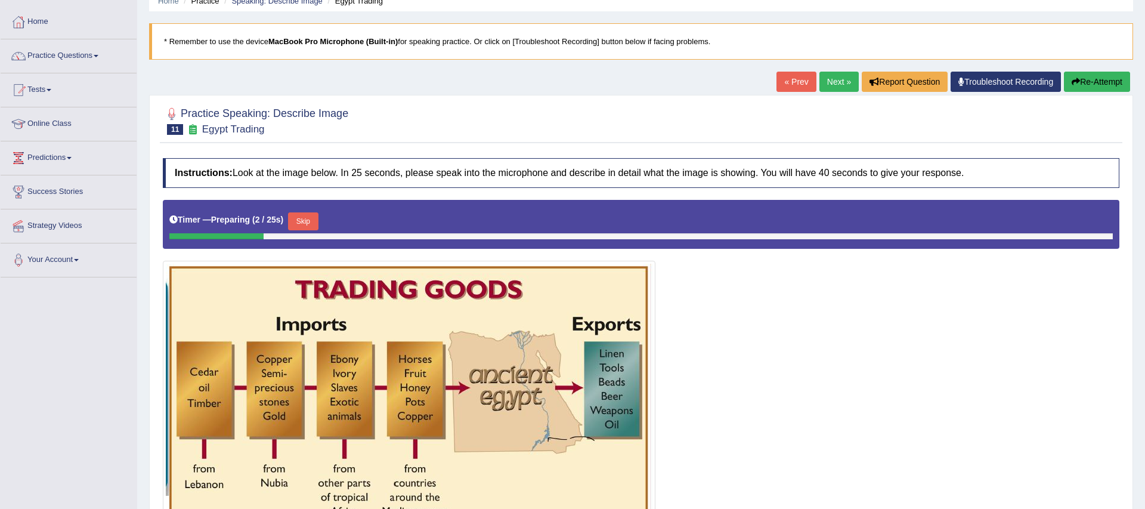
click at [834, 80] on link "Next »" at bounding box center [838, 82] width 39 height 20
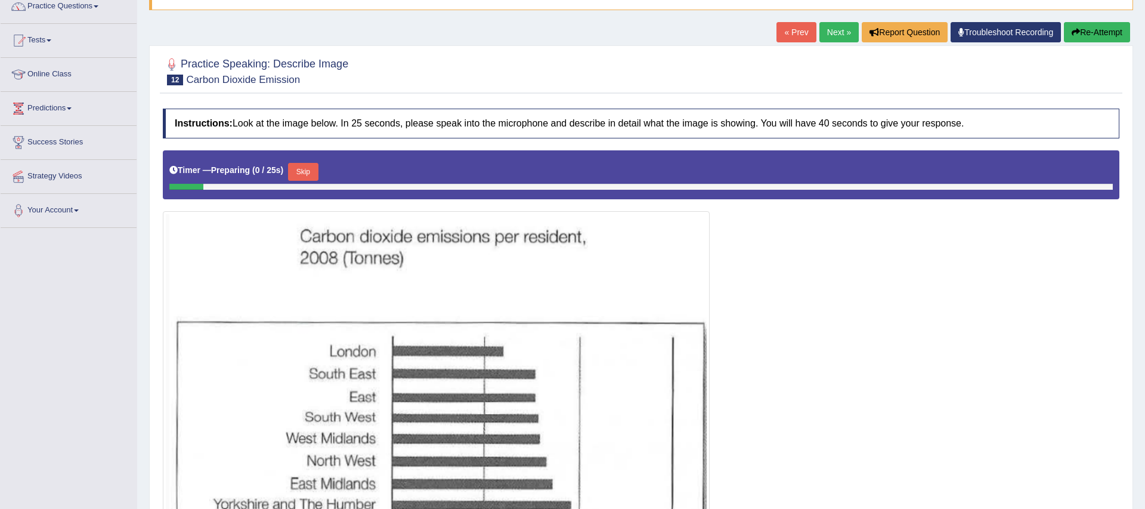
scroll to position [73, 0]
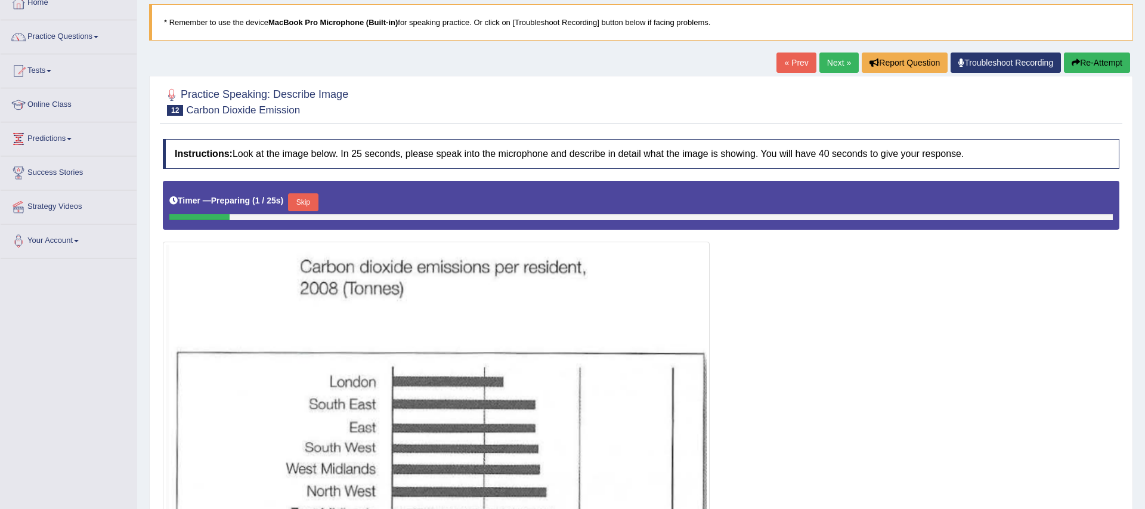
click at [834, 61] on link "Next »" at bounding box center [838, 62] width 39 height 20
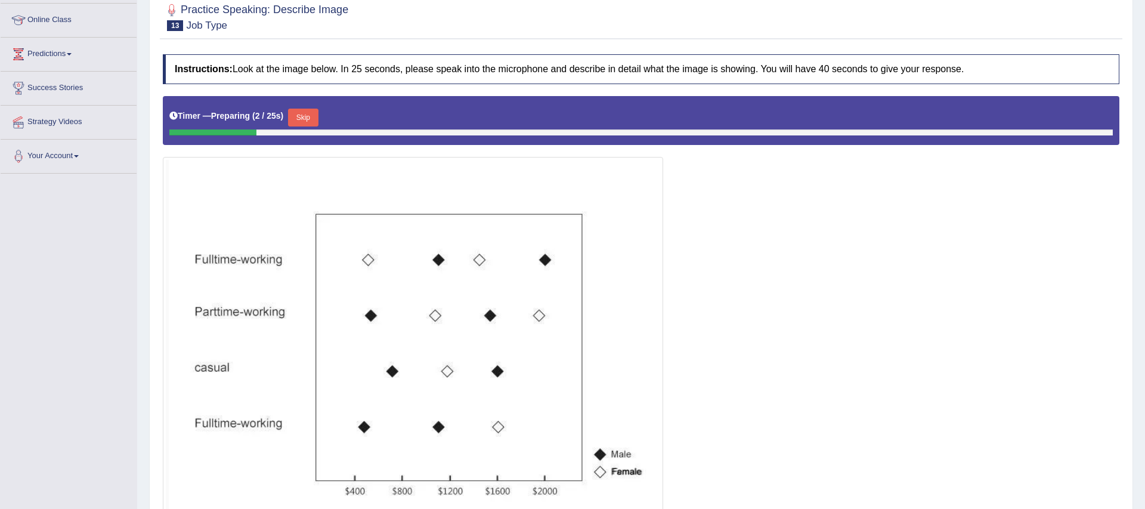
scroll to position [55, 0]
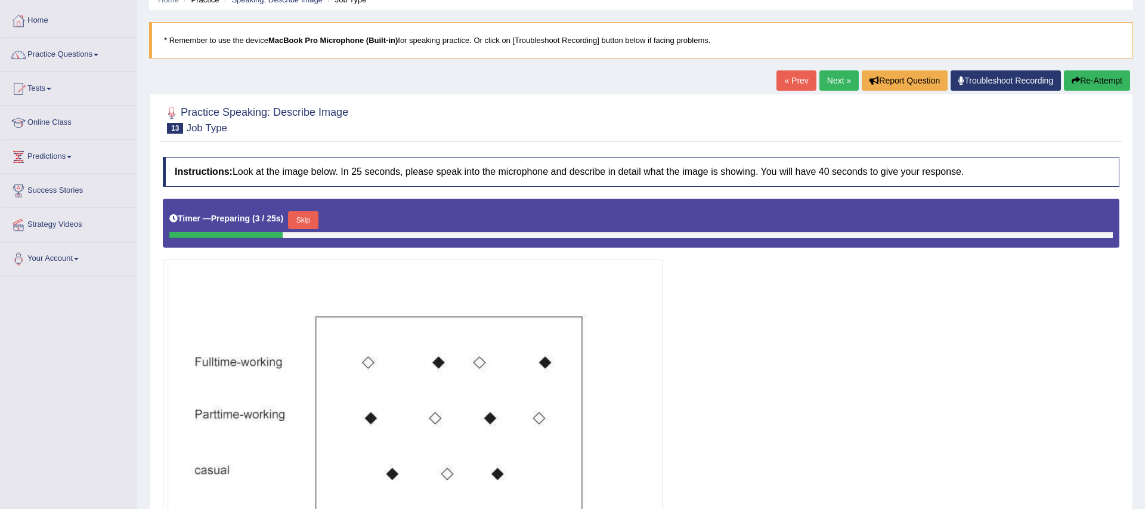
click at [838, 86] on link "Next »" at bounding box center [838, 80] width 39 height 20
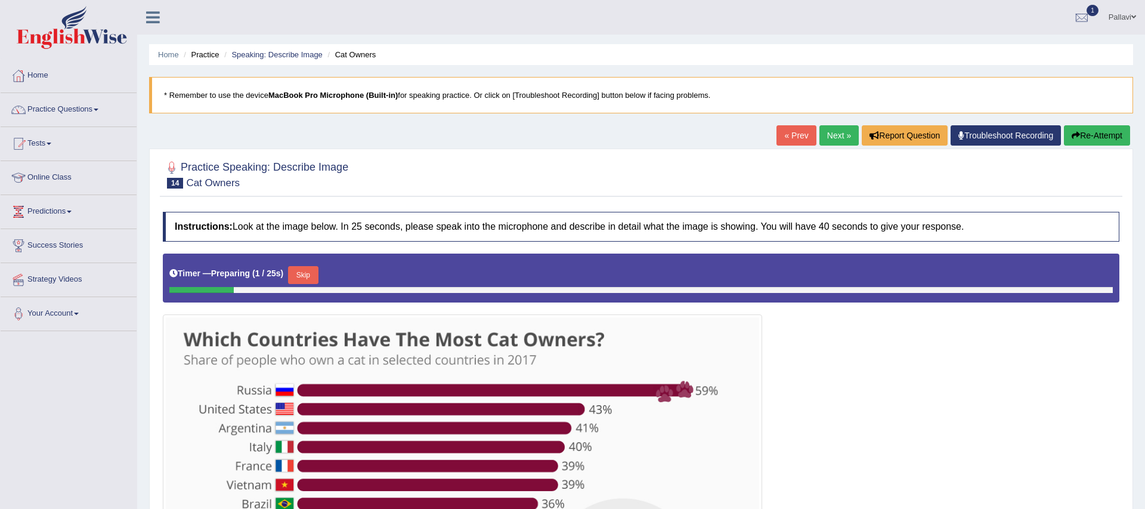
click at [831, 130] on link "Next »" at bounding box center [838, 135] width 39 height 20
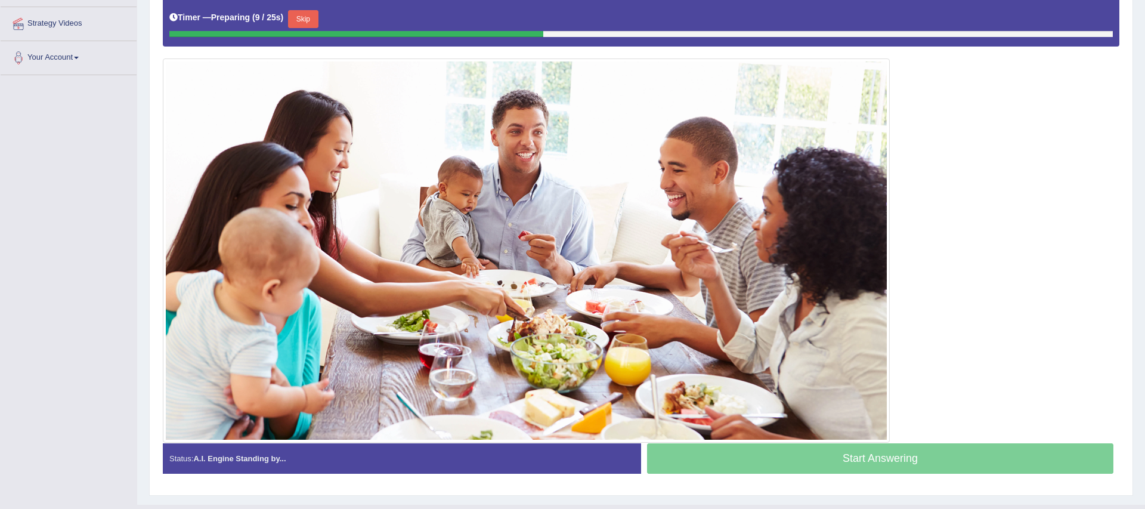
scroll to position [253, 0]
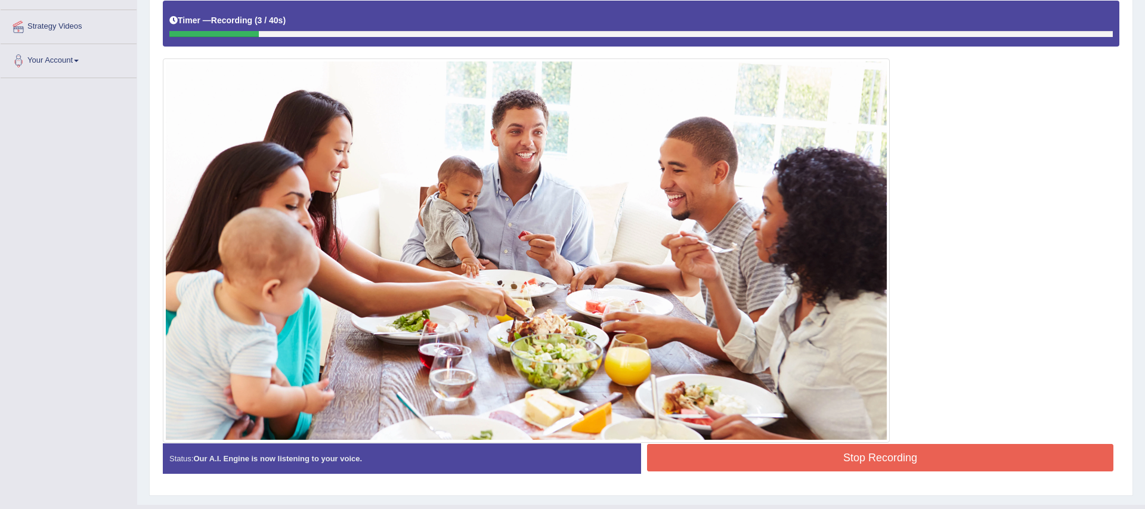
click at [786, 459] on button "Stop Recording" at bounding box center [880, 457] width 466 height 27
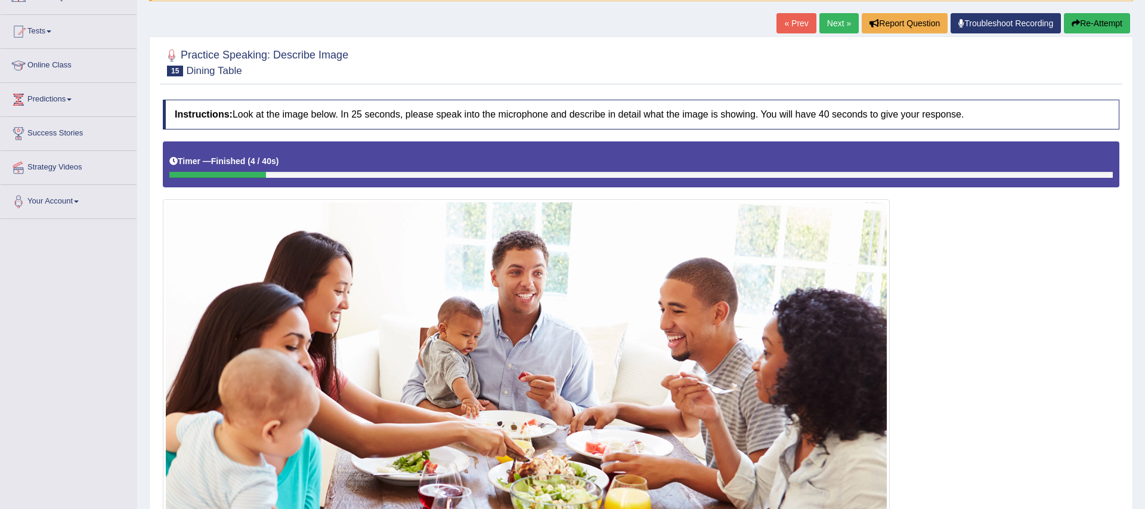
scroll to position [49, 0]
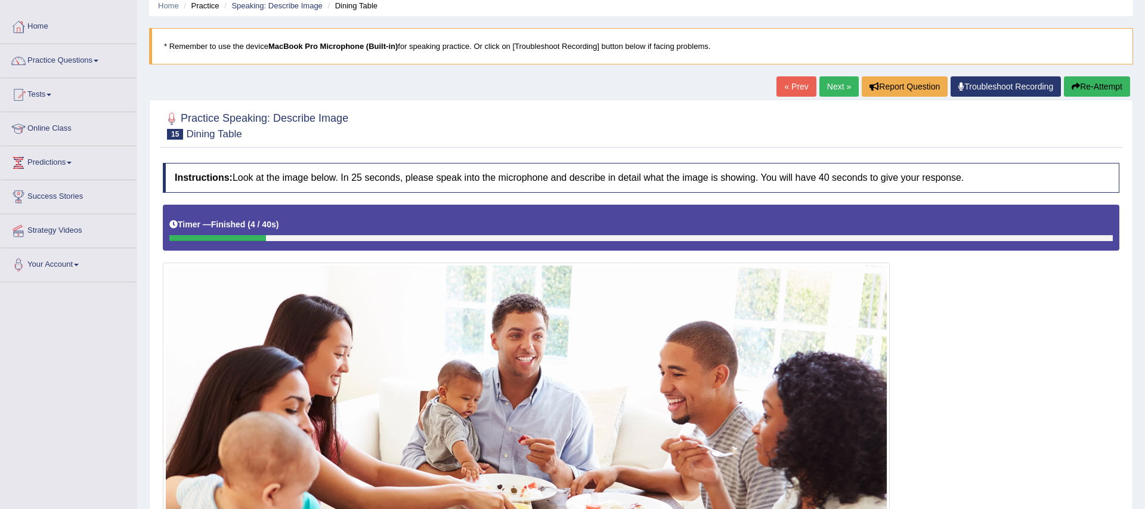
click at [1097, 83] on button "Re-Attempt" at bounding box center [1097, 86] width 66 height 20
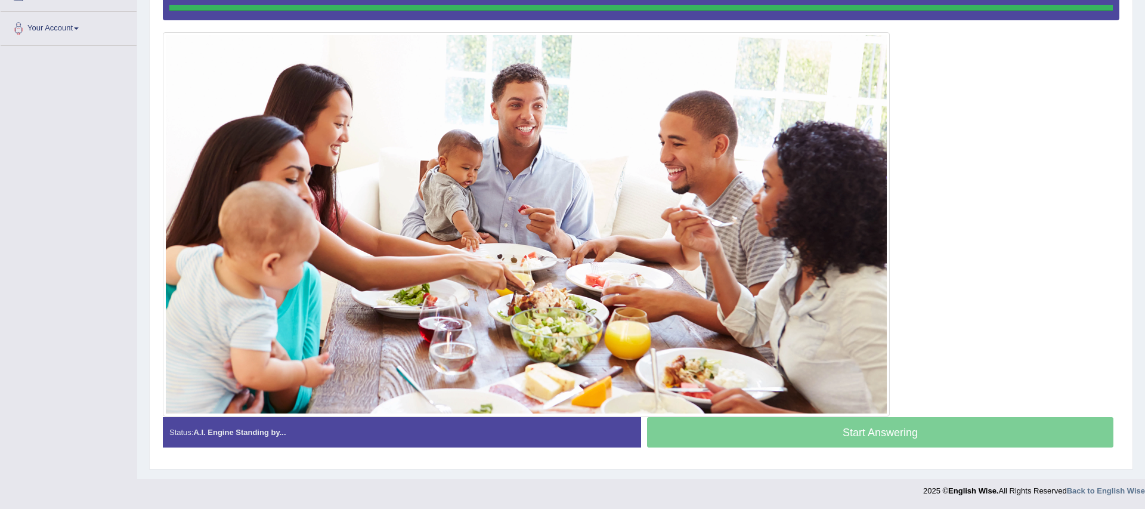
scroll to position [281, 0]
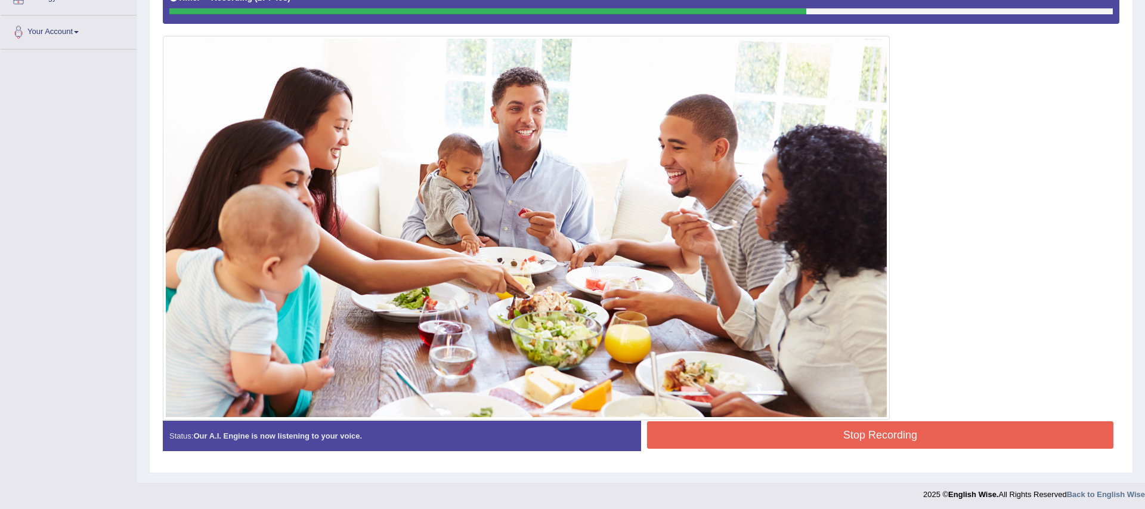
click at [894, 434] on button "Stop Recording" at bounding box center [880, 434] width 466 height 27
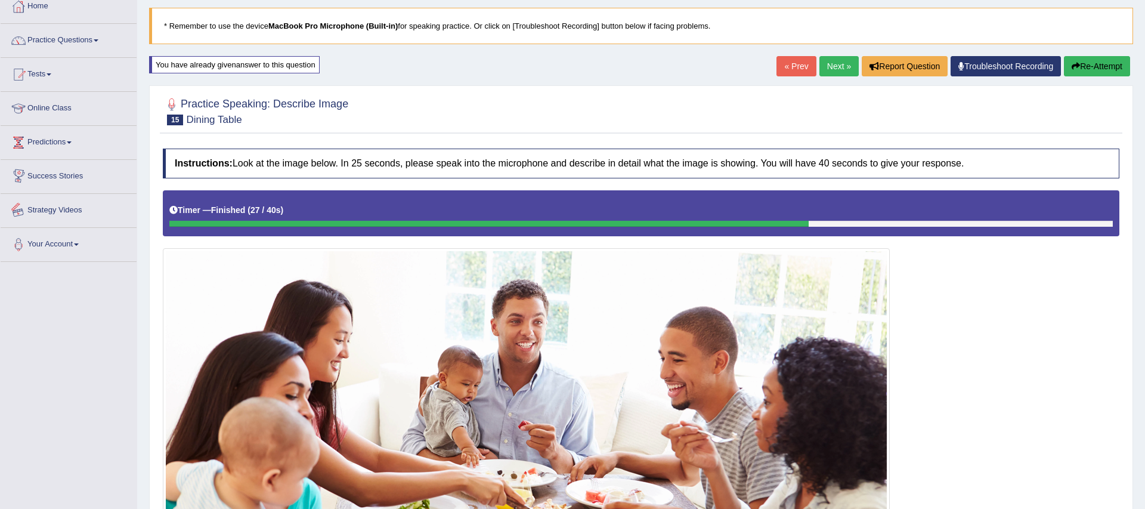
scroll to position [0, 0]
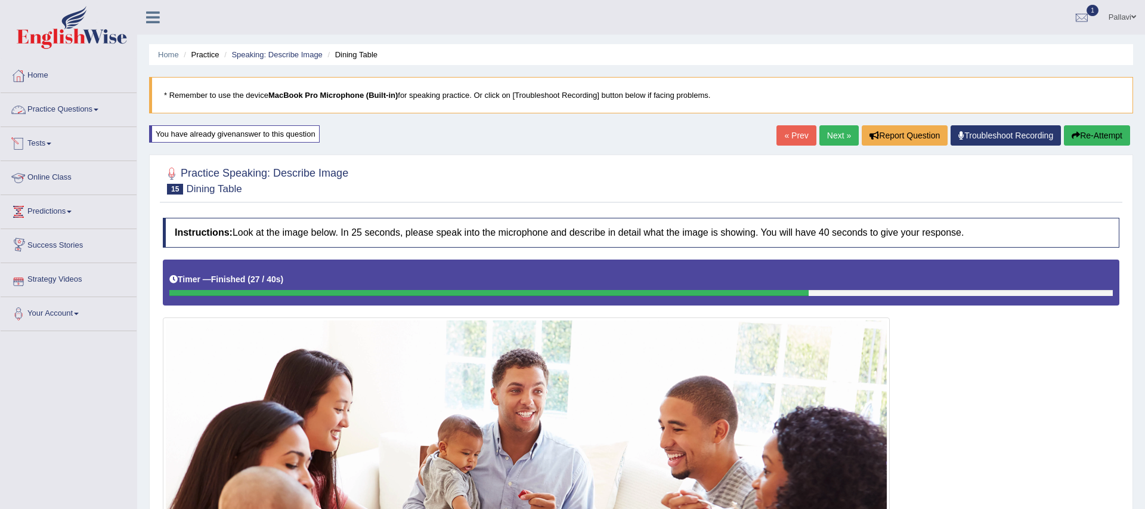
click at [67, 109] on link "Practice Questions" at bounding box center [69, 108] width 136 height 30
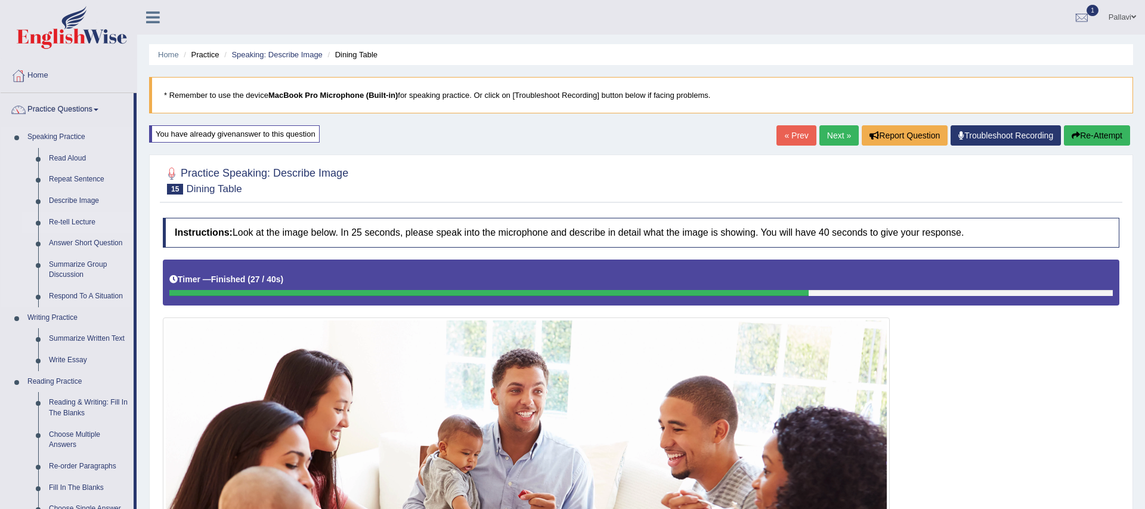
click at [65, 219] on link "Re-tell Lecture" at bounding box center [89, 222] width 90 height 21
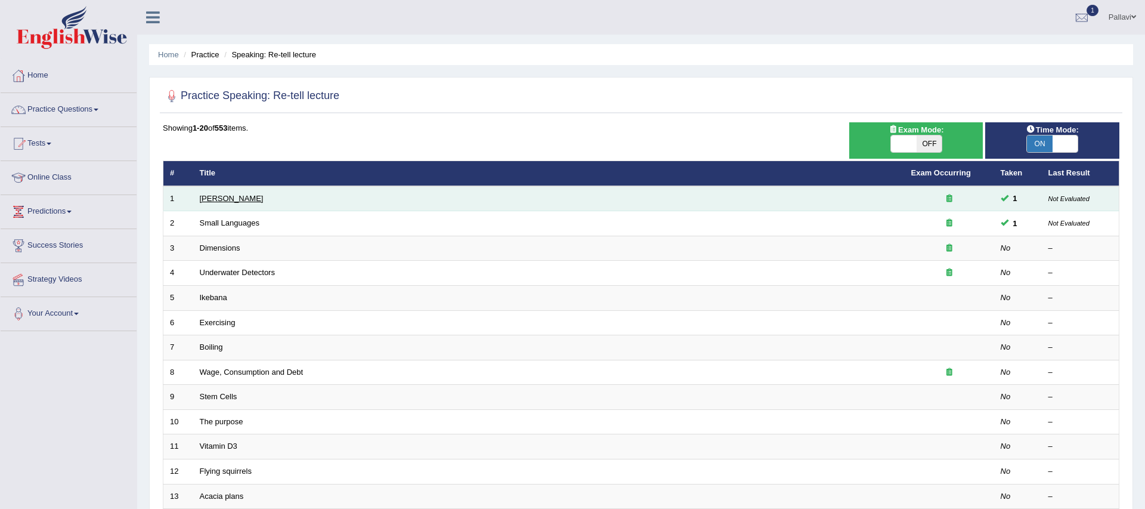
click at [212, 196] on link "Amory Lovins" at bounding box center [232, 198] width 64 height 9
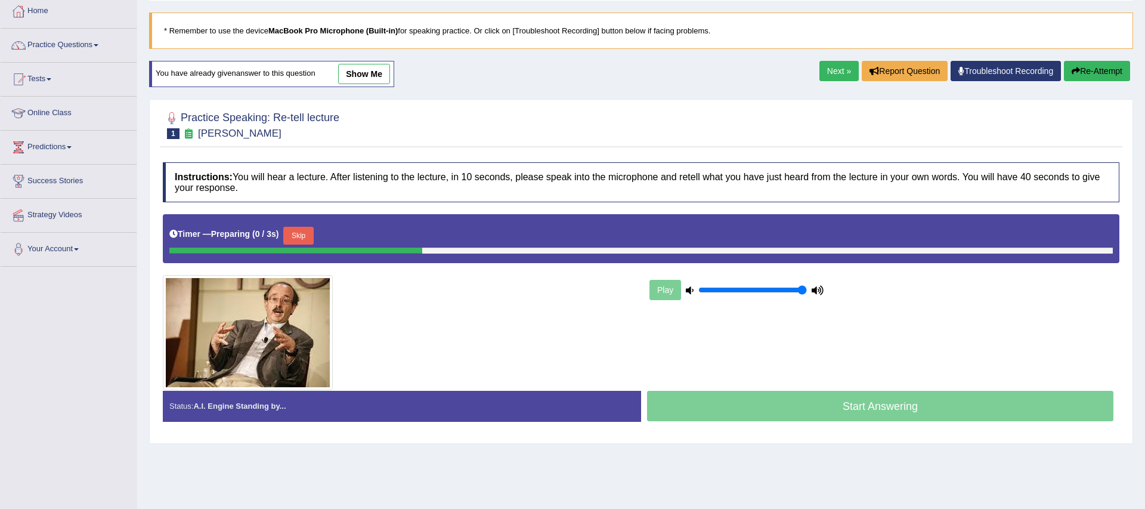
scroll to position [70, 0]
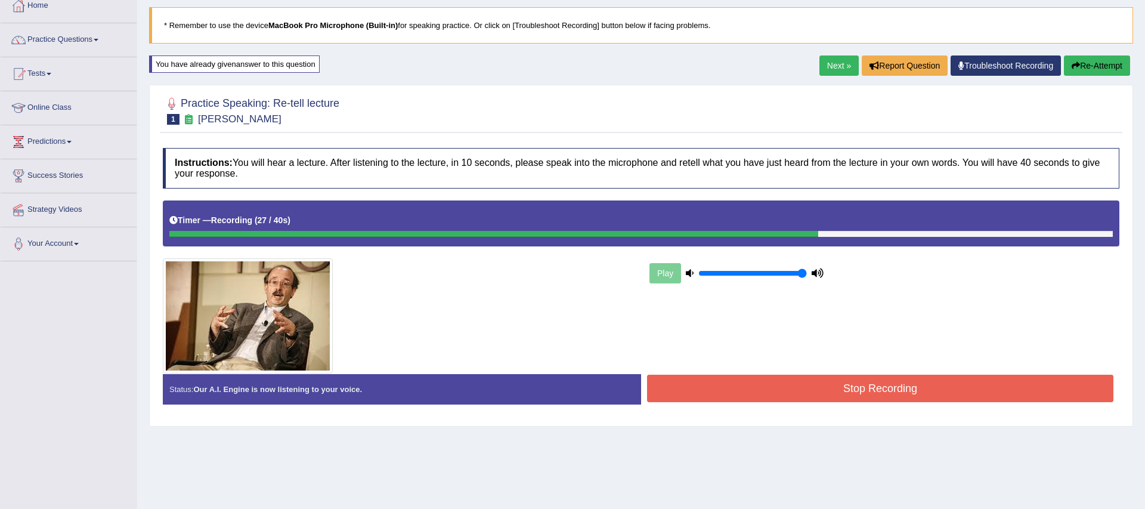
click at [846, 385] on button "Stop Recording" at bounding box center [880, 387] width 466 height 27
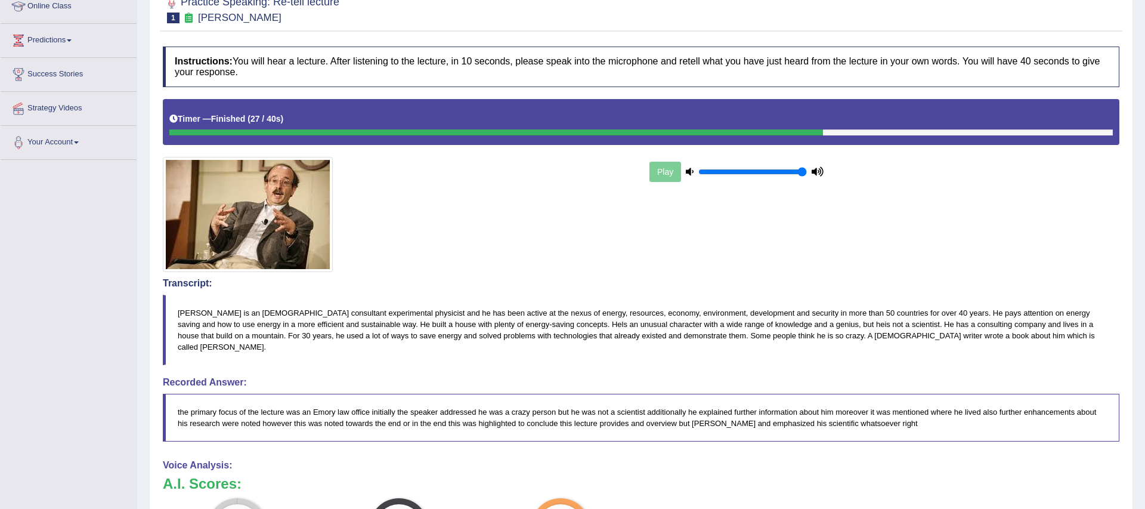
scroll to position [44, 0]
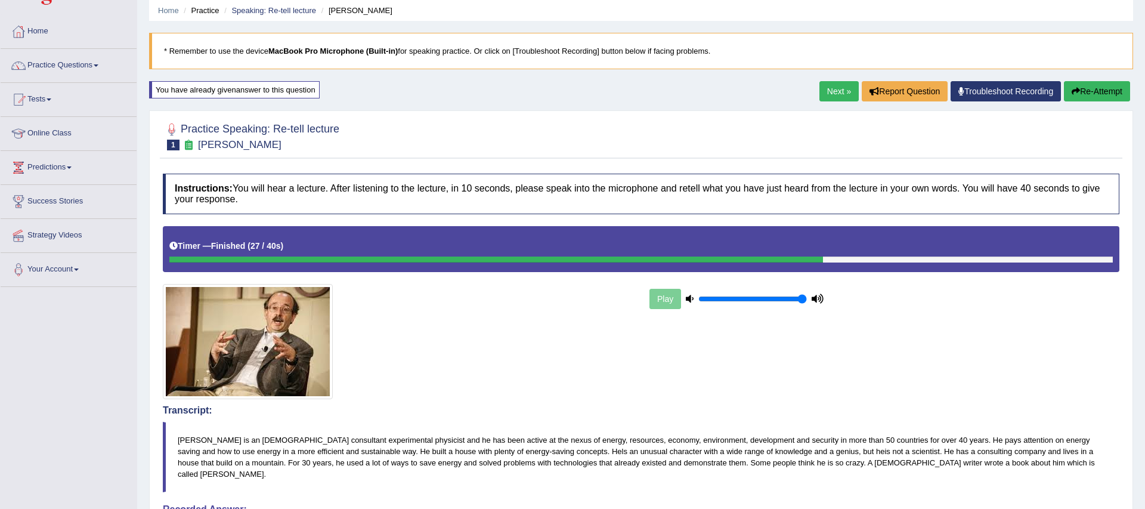
click at [987, 132] on div at bounding box center [641, 135] width 956 height 36
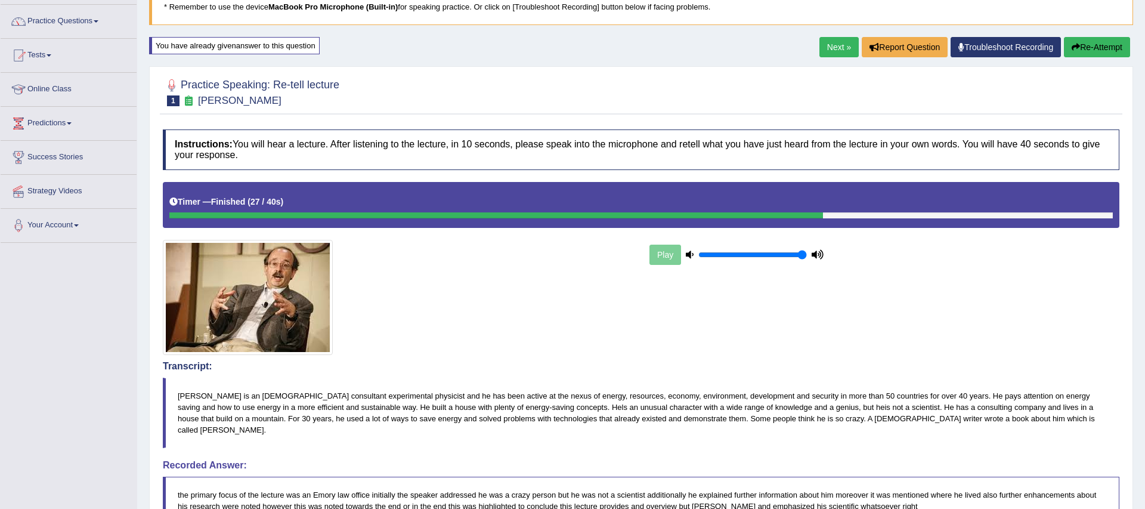
scroll to position [97, 0]
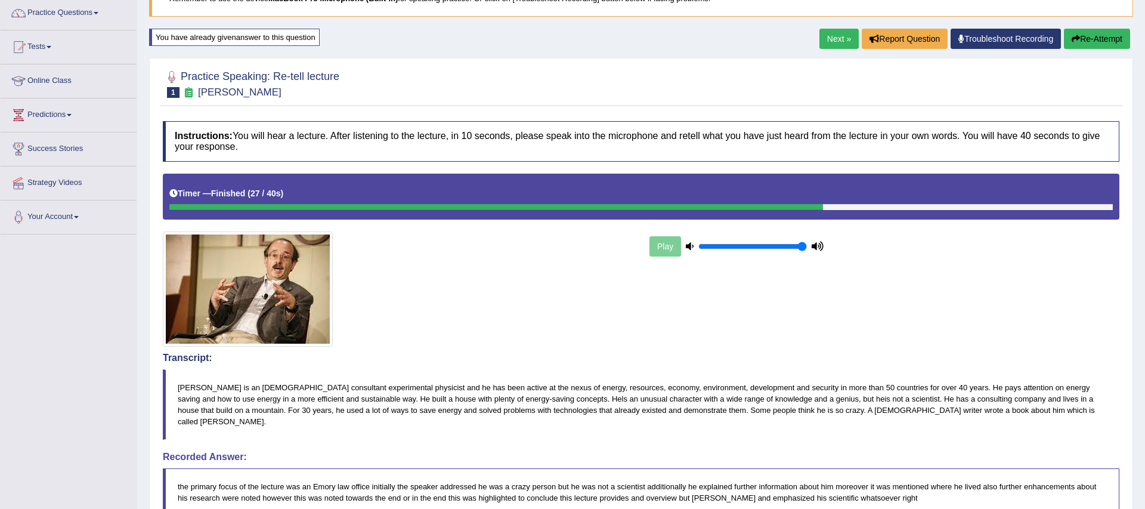
click at [1074, 44] on button "Re-Attempt" at bounding box center [1097, 39] width 66 height 20
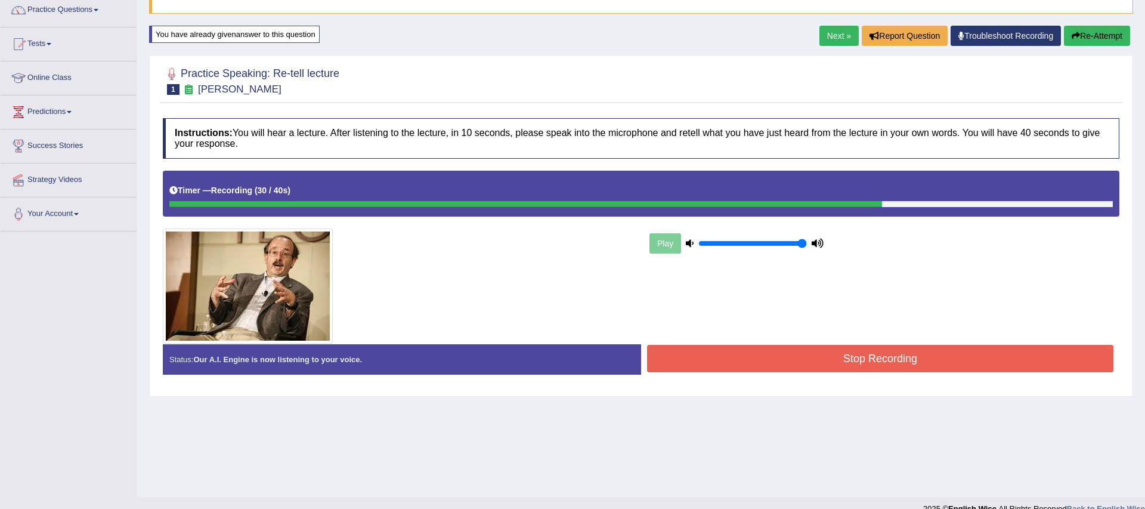
scroll to position [117, 0]
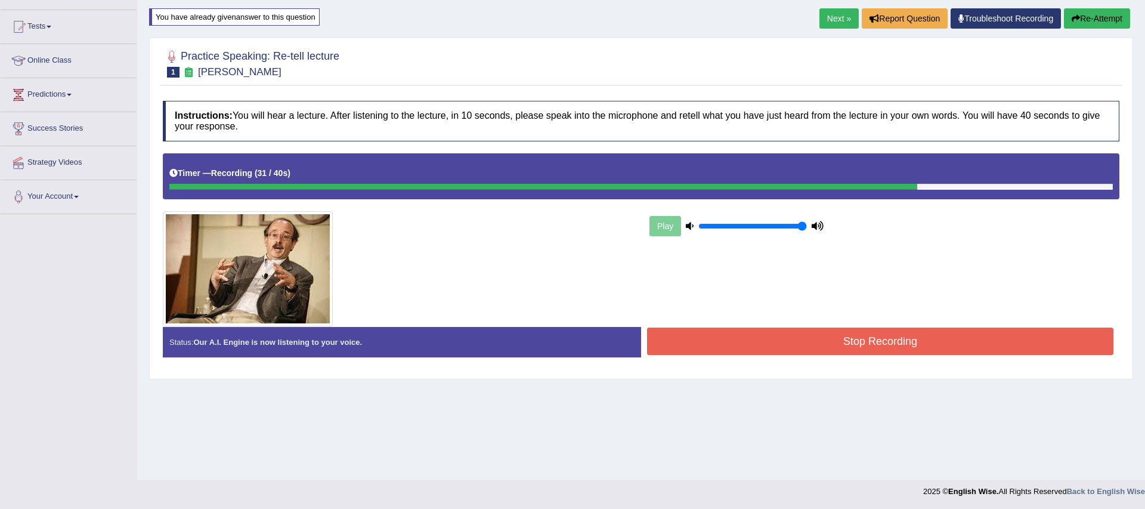
click at [851, 345] on button "Stop Recording" at bounding box center [880, 340] width 466 height 27
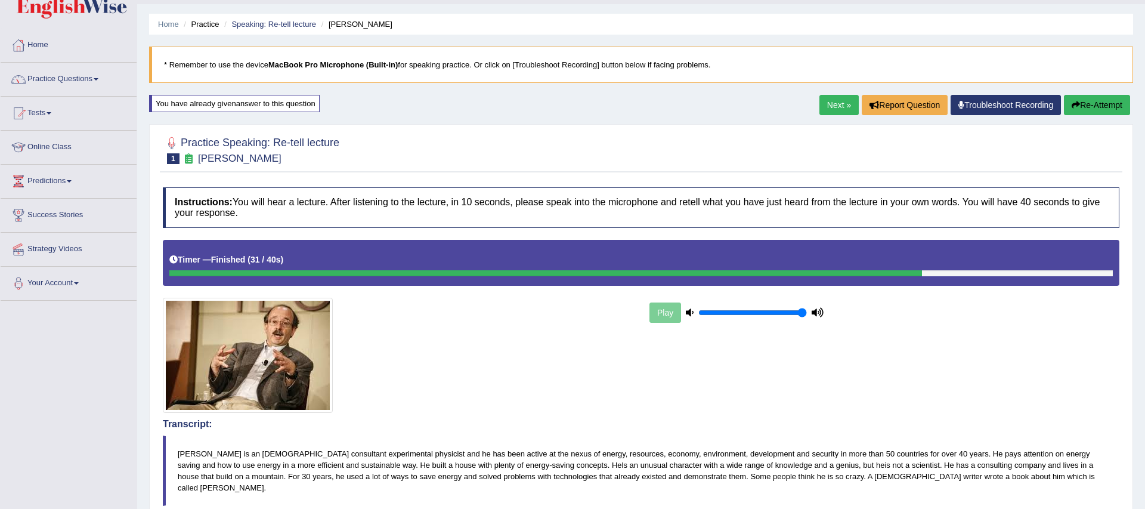
scroll to position [0, 0]
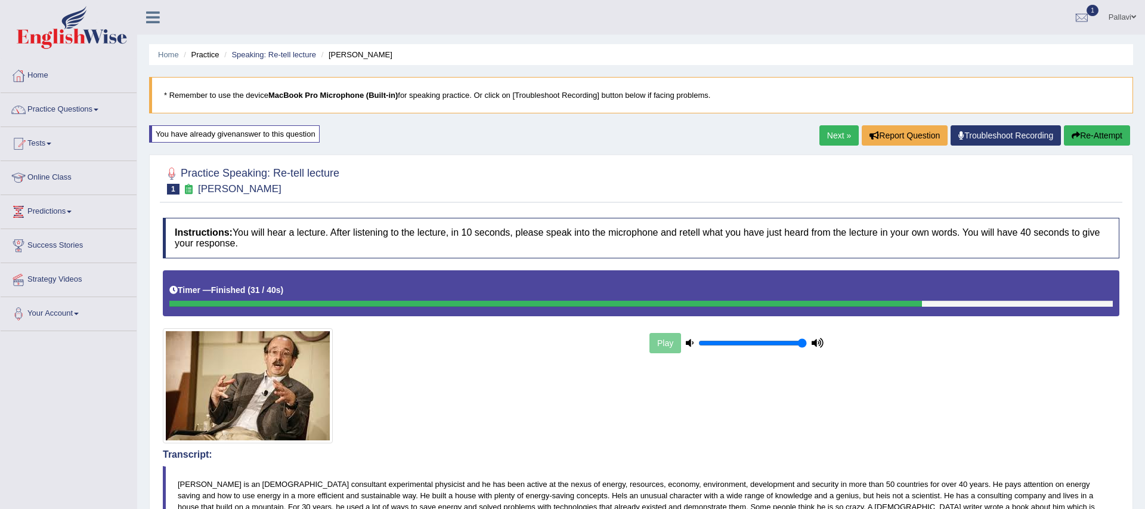
click at [1114, 127] on button "Re-Attempt" at bounding box center [1097, 135] width 66 height 20
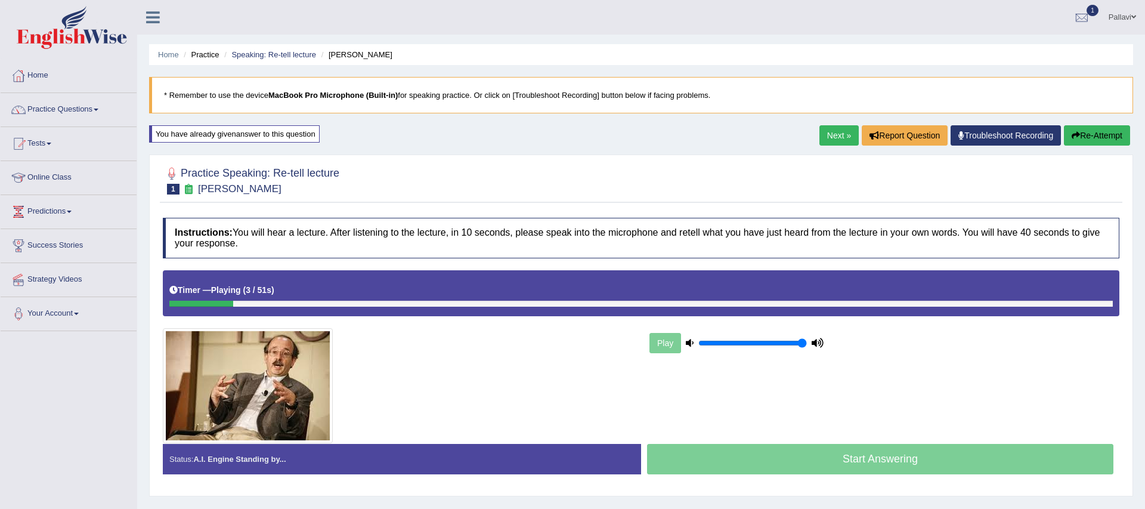
click at [1060, 302] on div at bounding box center [640, 304] width 943 height 6
click at [866, 451] on div "Start Answering" at bounding box center [880, 460] width 478 height 33
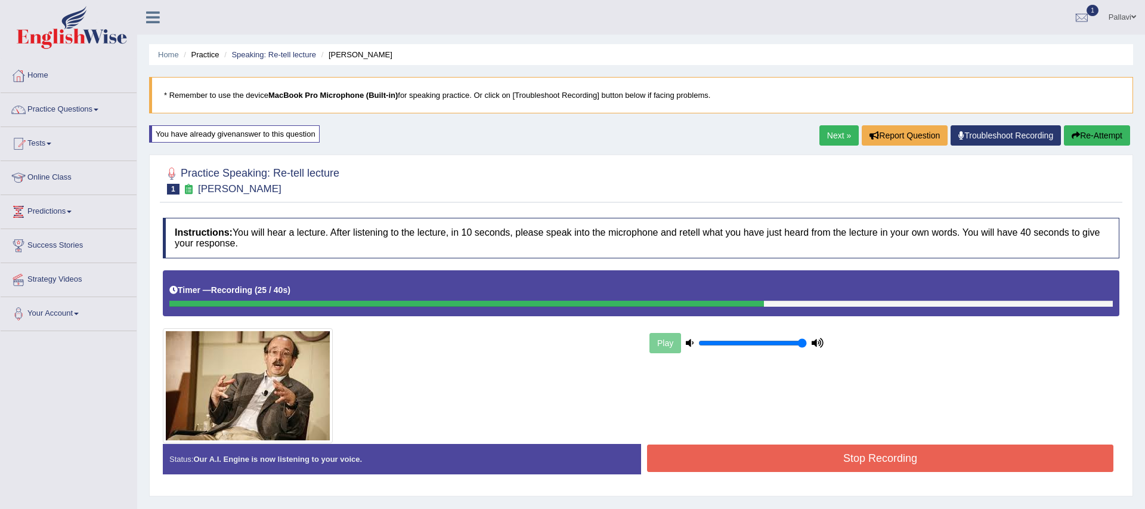
click at [825, 451] on button "Stop Recording" at bounding box center [880, 457] width 466 height 27
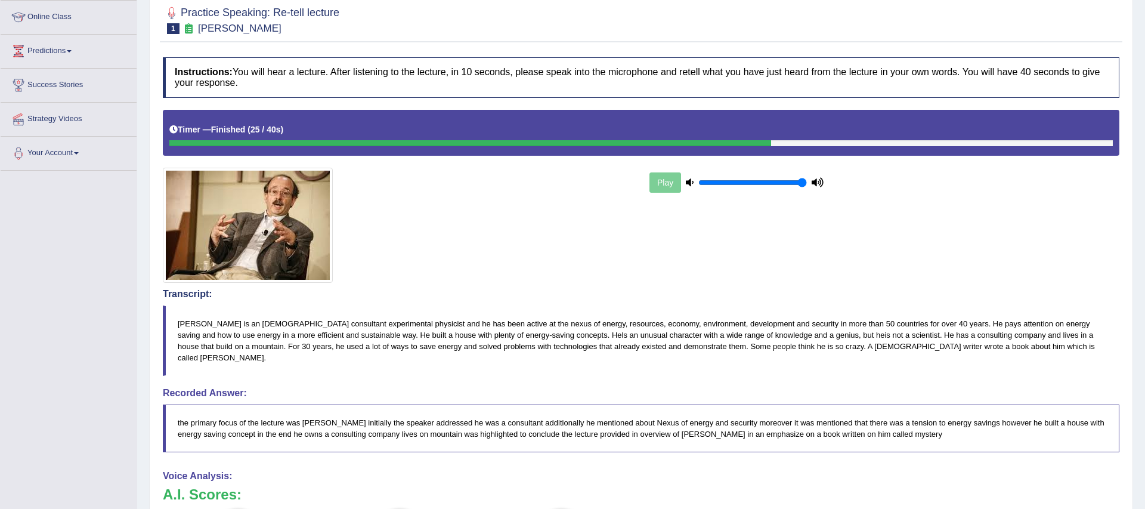
scroll to position [87, 0]
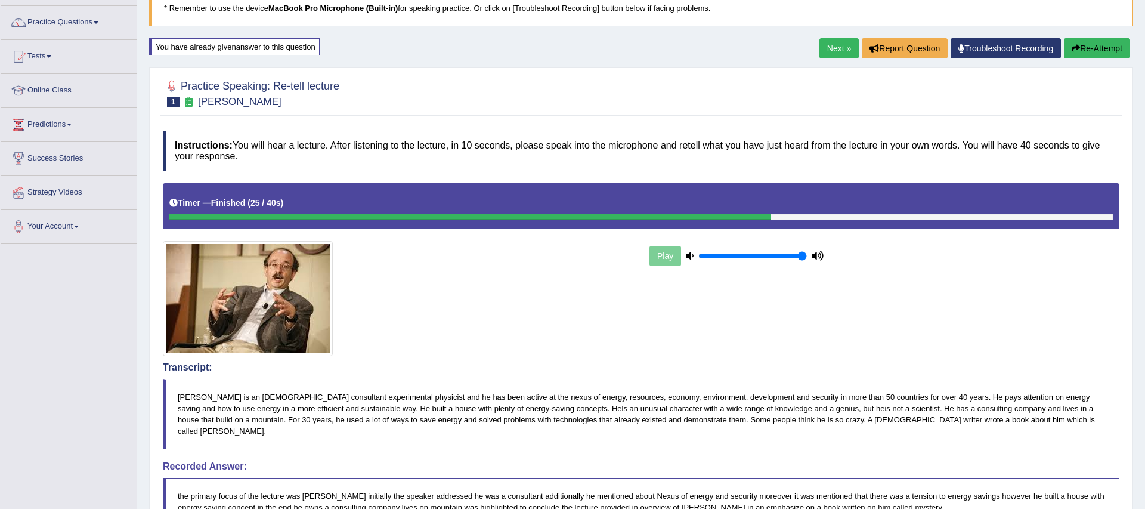
click at [1108, 42] on button "Re-Attempt" at bounding box center [1097, 48] width 66 height 20
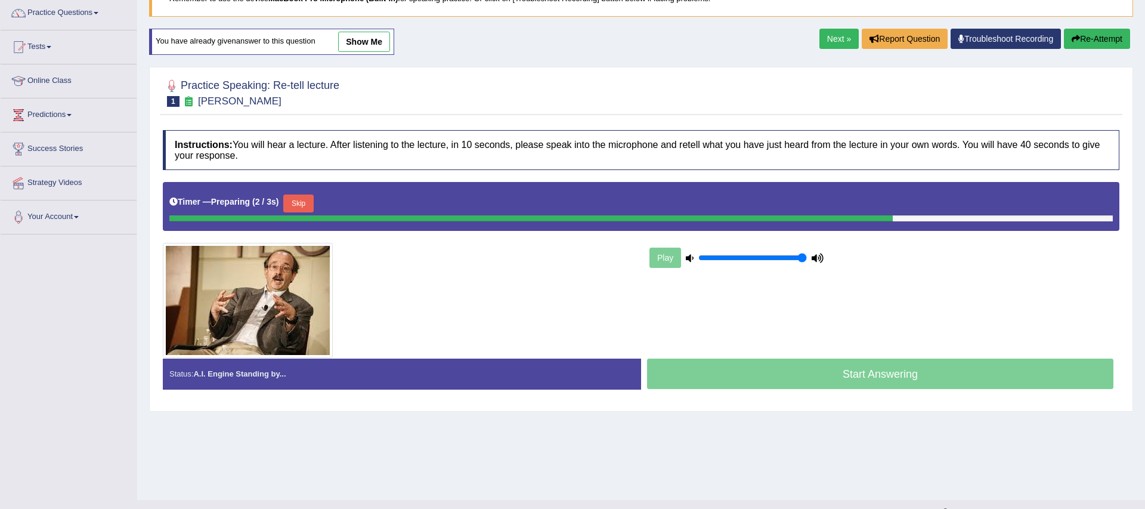
click at [297, 202] on button "Skip" at bounding box center [298, 203] width 30 height 18
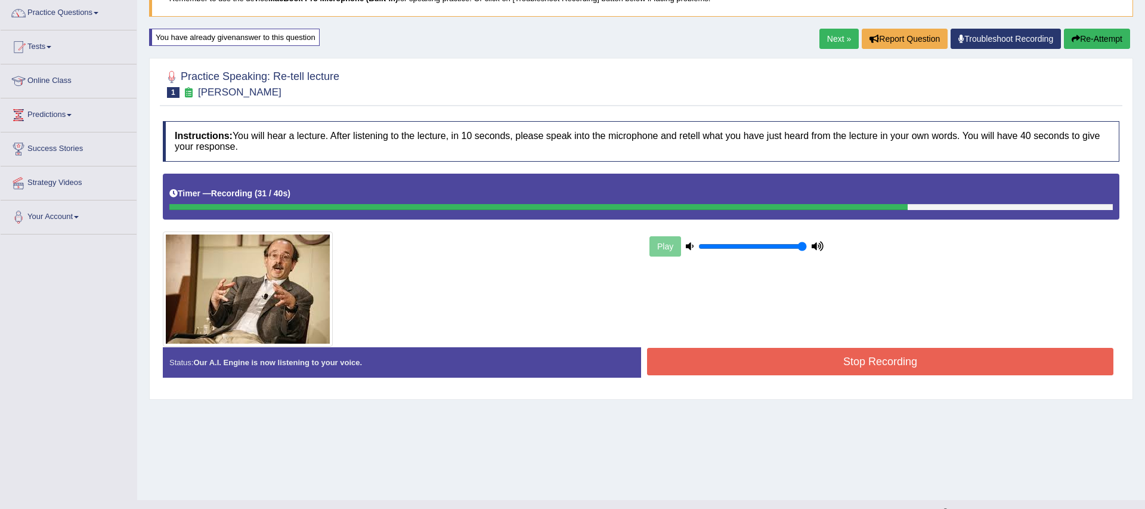
click at [891, 365] on button "Stop Recording" at bounding box center [880, 361] width 466 height 27
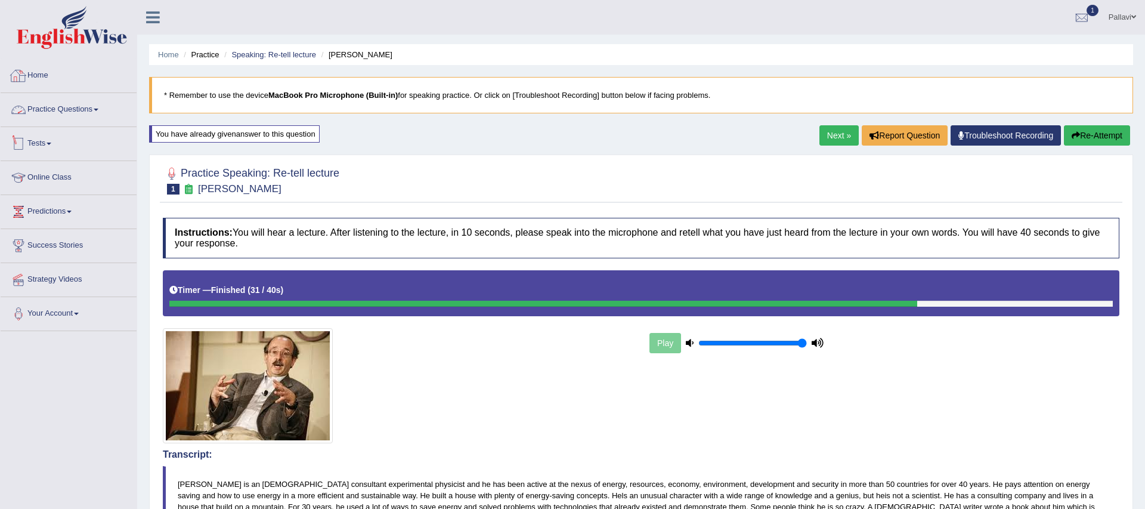
click at [75, 110] on link "Practice Questions" at bounding box center [69, 108] width 136 height 30
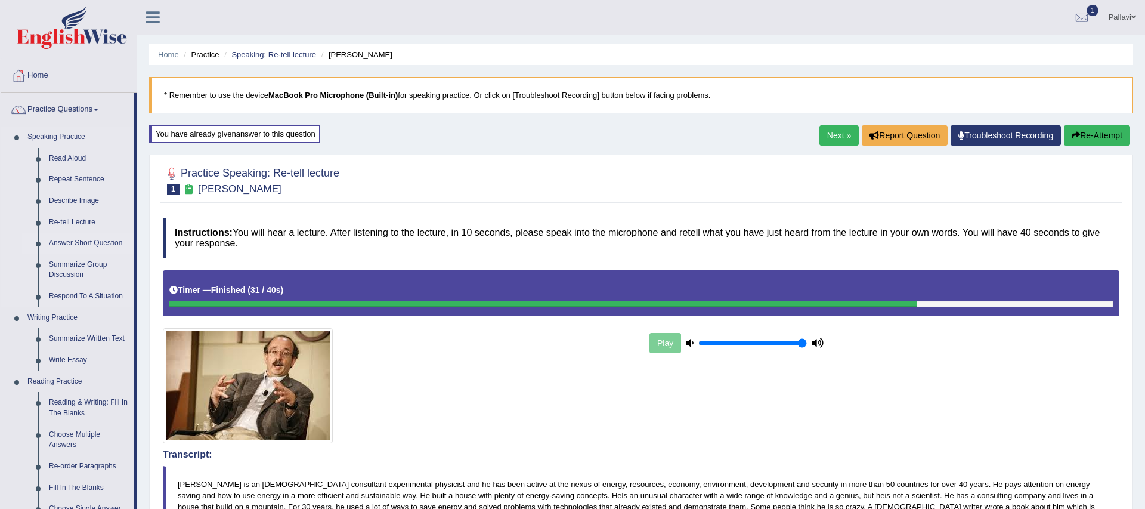
click at [77, 246] on link "Answer Short Question" at bounding box center [89, 243] width 90 height 21
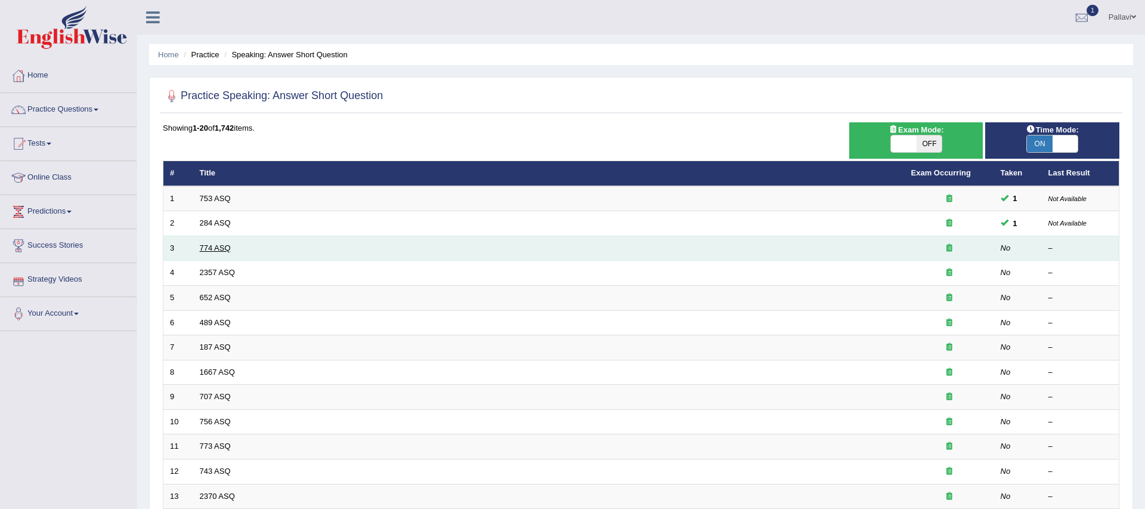
click at [217, 247] on link "774 ASQ" at bounding box center [215, 247] width 31 height 9
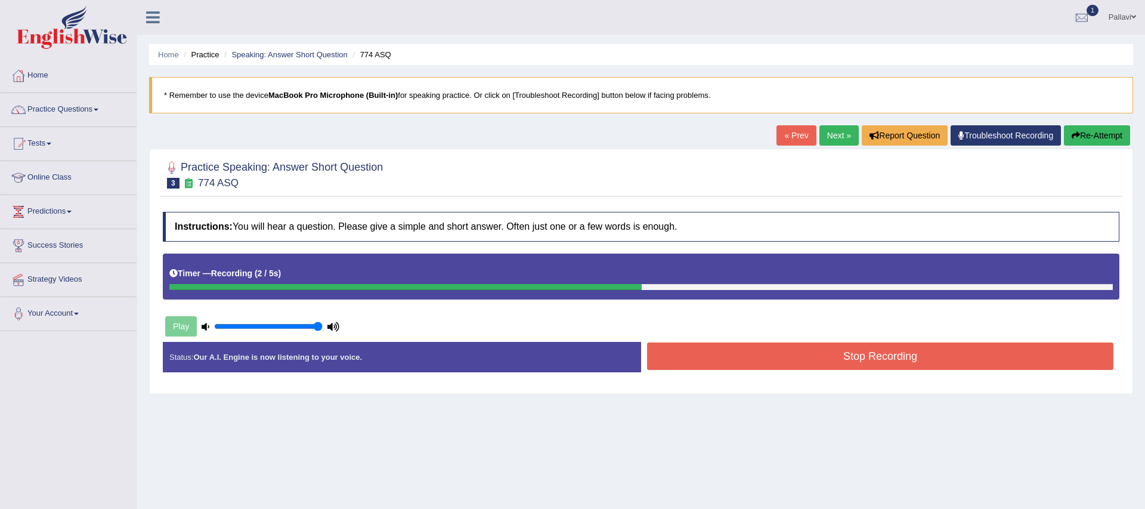
click at [734, 361] on button "Stop Recording" at bounding box center [880, 355] width 466 height 27
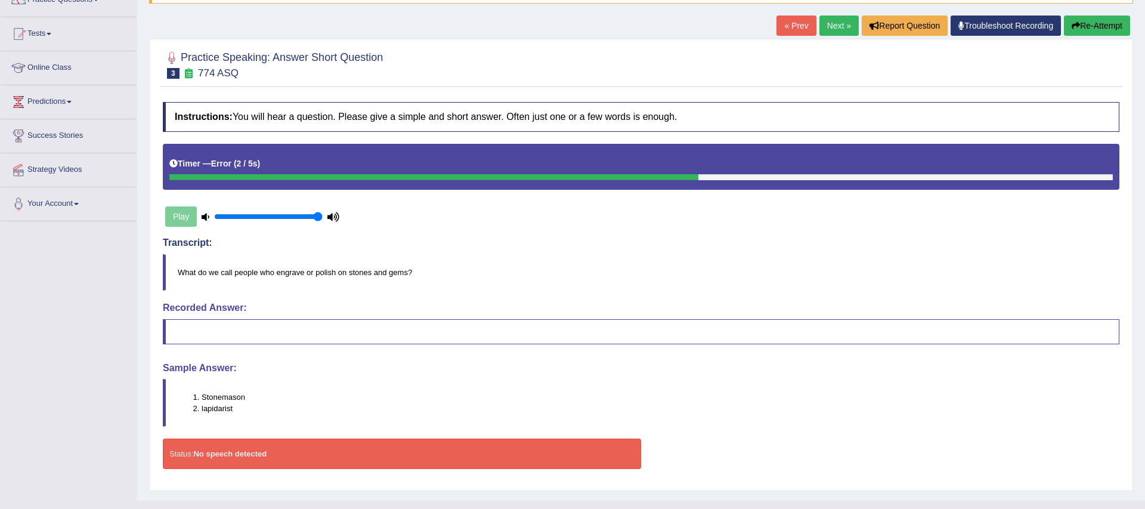
scroll to position [120, 0]
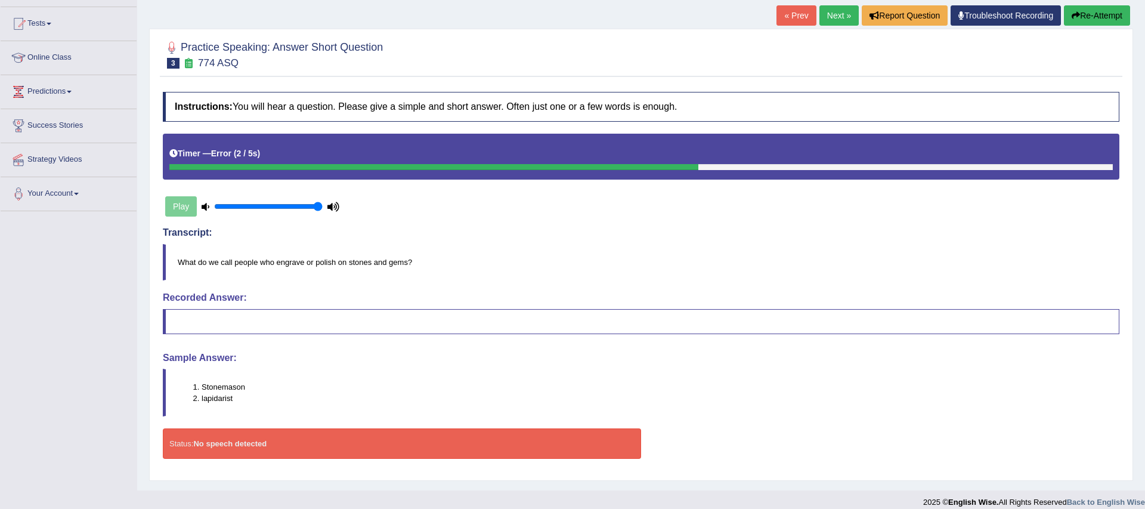
click at [837, 15] on link "Next »" at bounding box center [838, 15] width 39 height 20
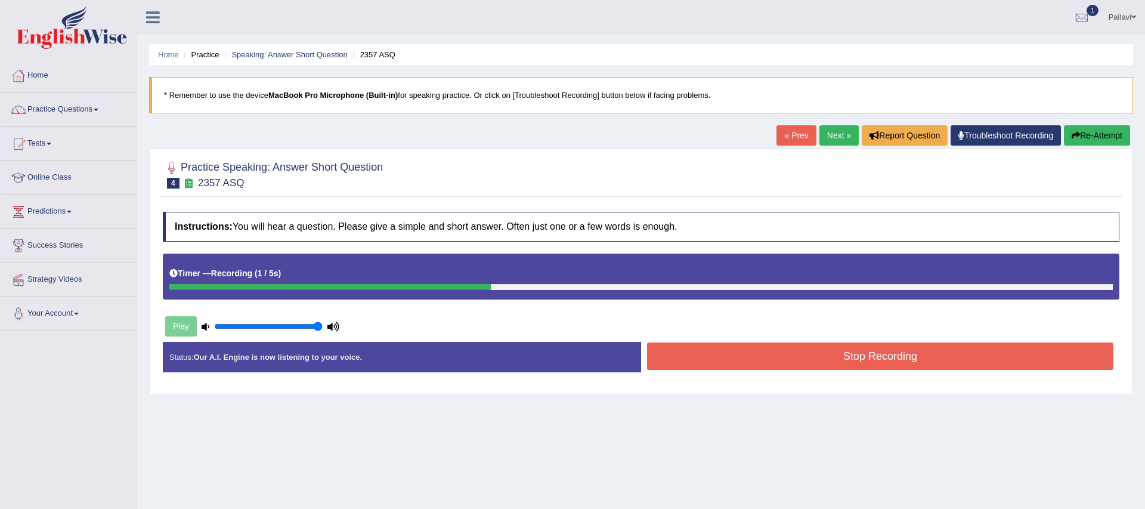
click at [693, 355] on button "Stop Recording" at bounding box center [880, 355] width 466 height 27
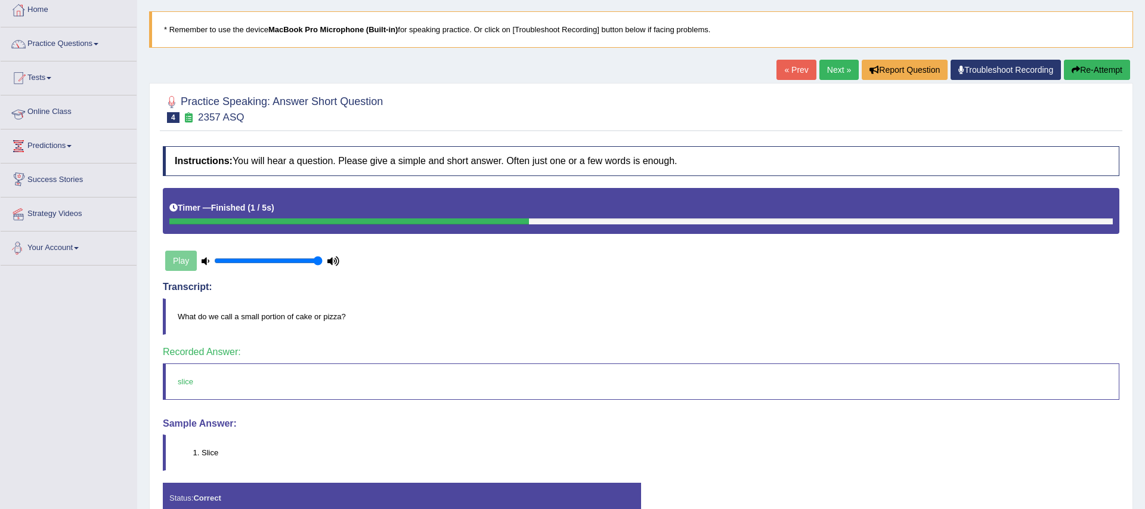
scroll to position [37, 0]
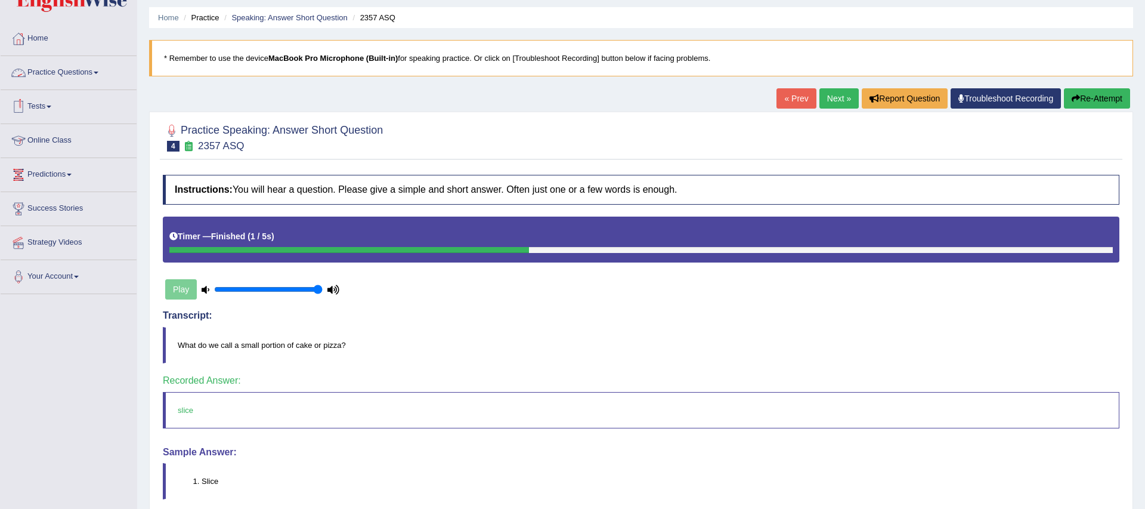
click at [65, 74] on link "Practice Questions" at bounding box center [69, 71] width 136 height 30
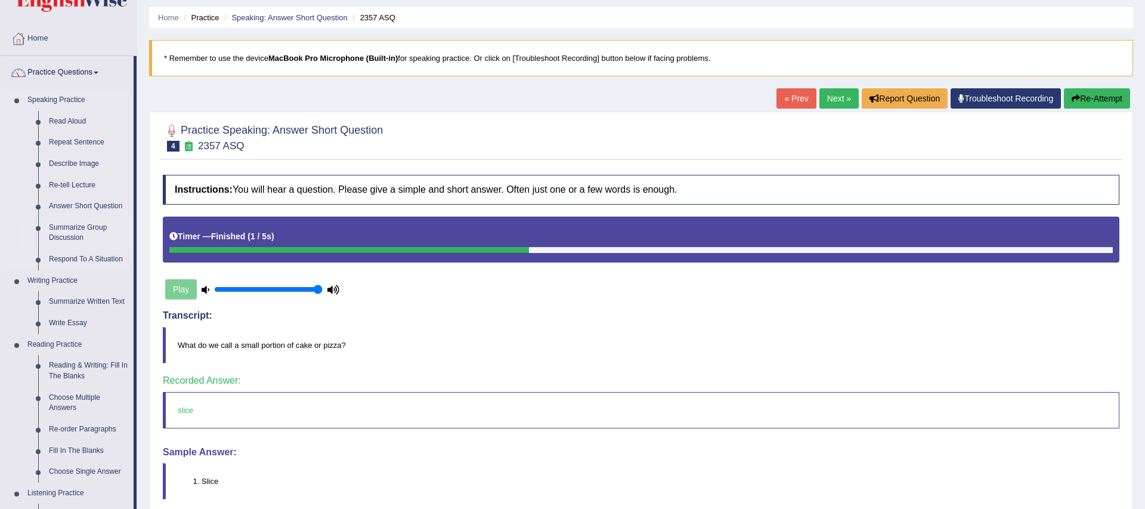
click at [85, 226] on link "Summarize Group Discussion" at bounding box center [89, 233] width 90 height 32
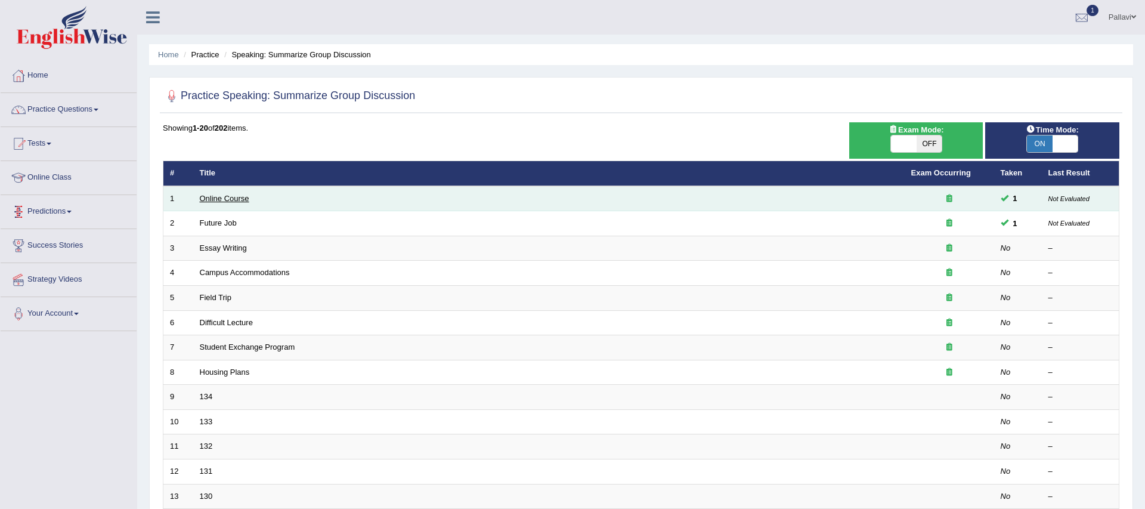
click at [233, 197] on link "Online Course" at bounding box center [224, 198] width 49 height 9
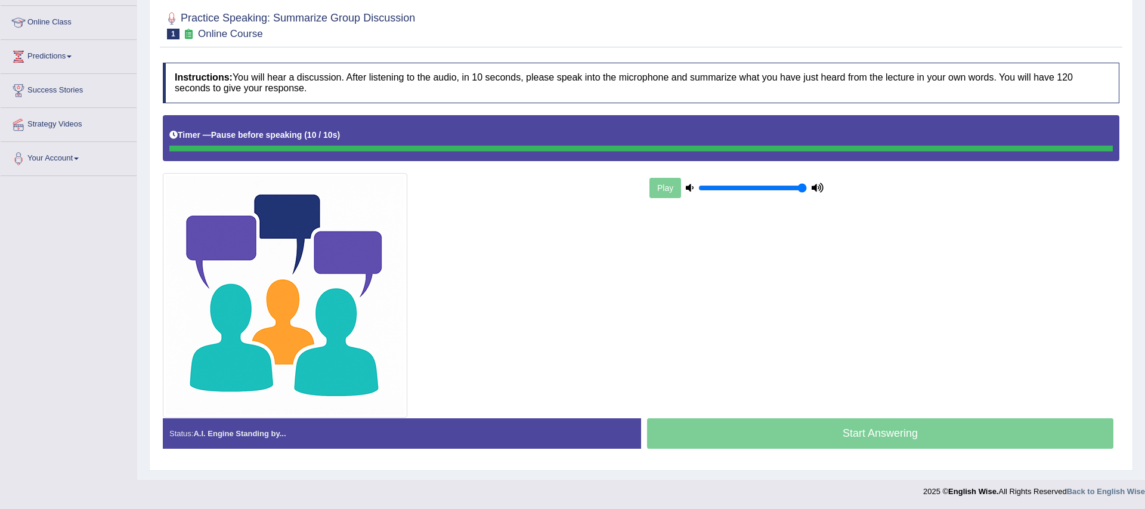
scroll to position [153, 0]
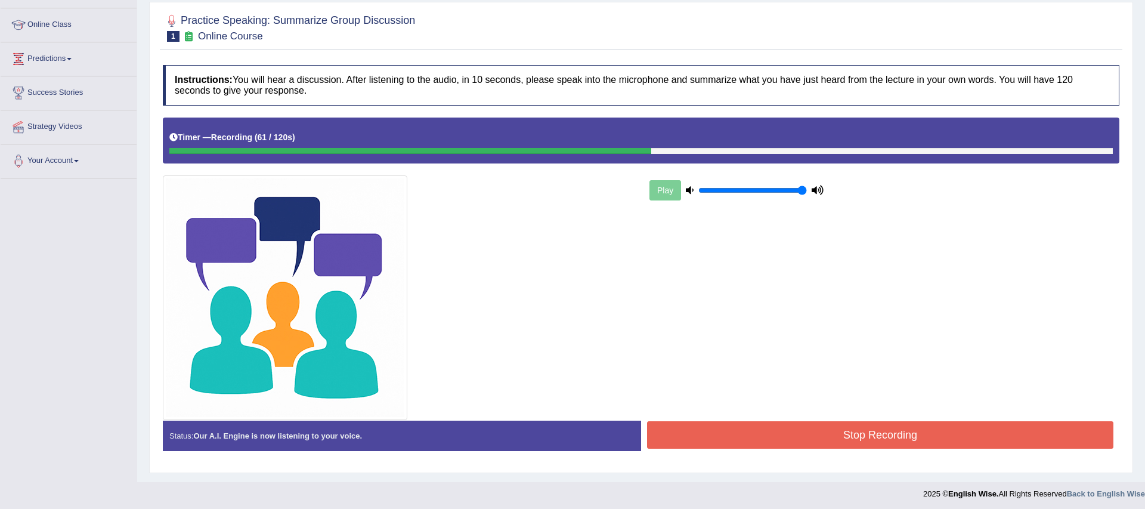
click at [809, 425] on button "Stop Recording" at bounding box center [880, 434] width 466 height 27
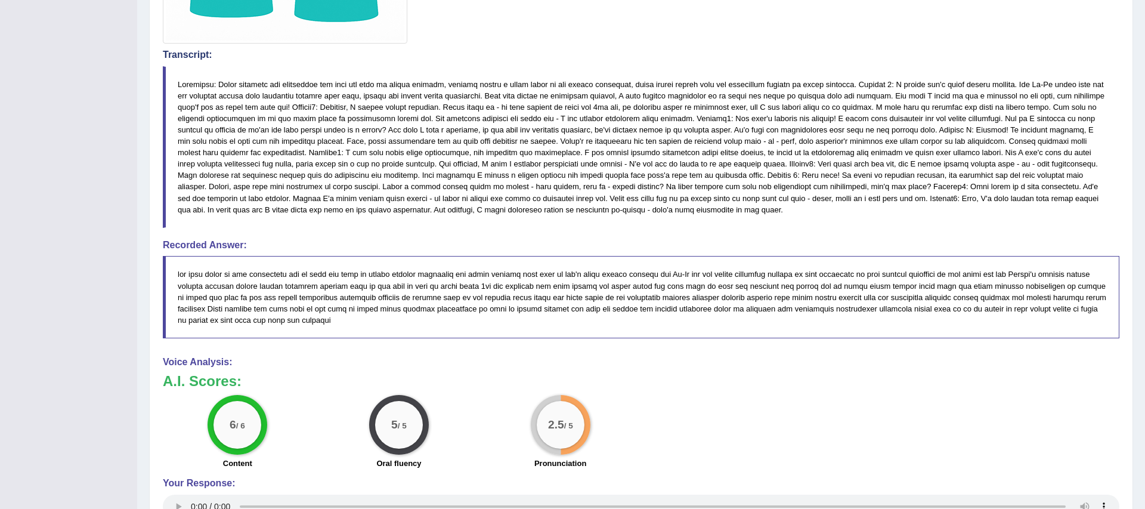
scroll to position [0, 0]
